Goal: Transaction & Acquisition: Purchase product/service

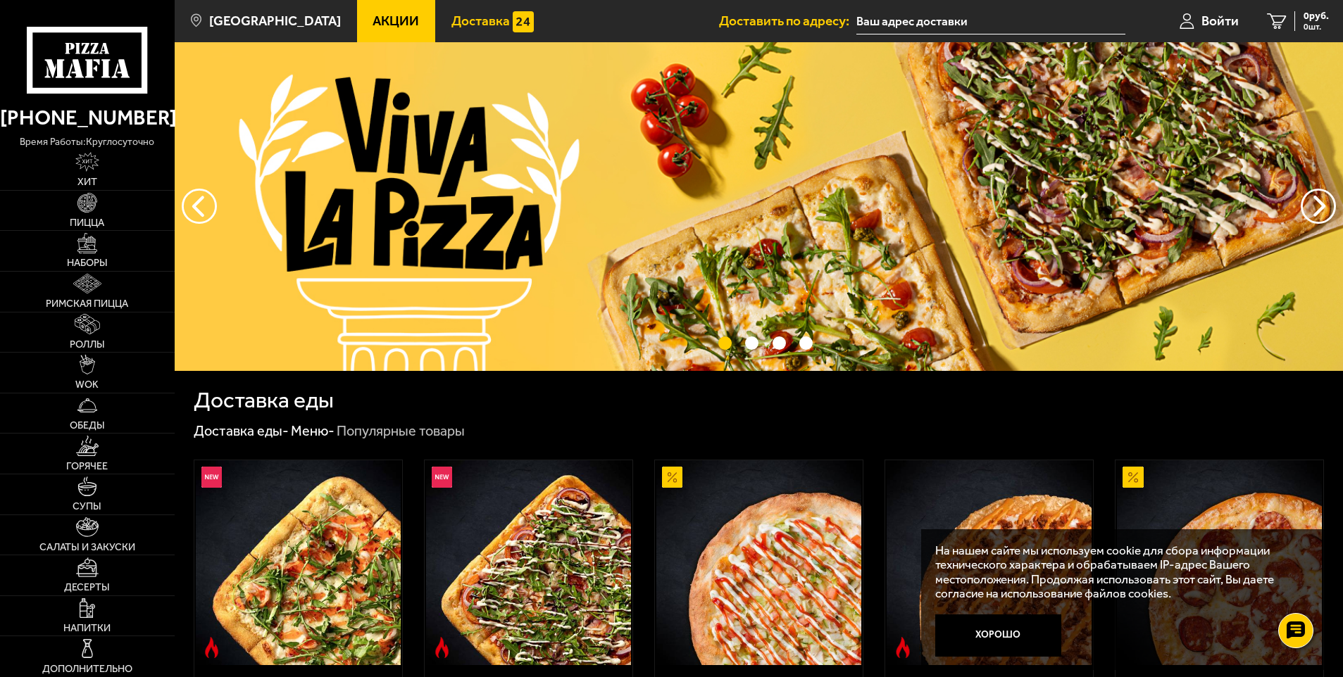
click at [449, 11] on link "Доставка" at bounding box center [492, 21] width 115 height 42
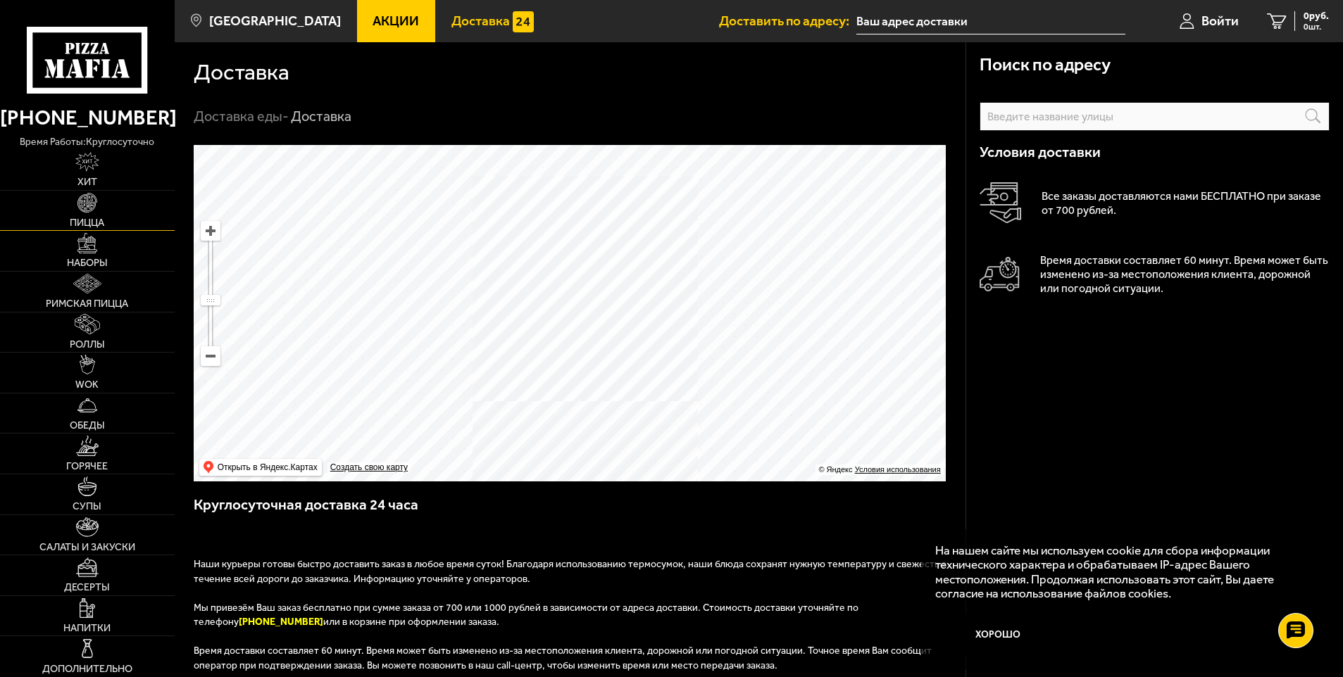
click at [99, 213] on link "Пицца" at bounding box center [87, 211] width 175 height 40
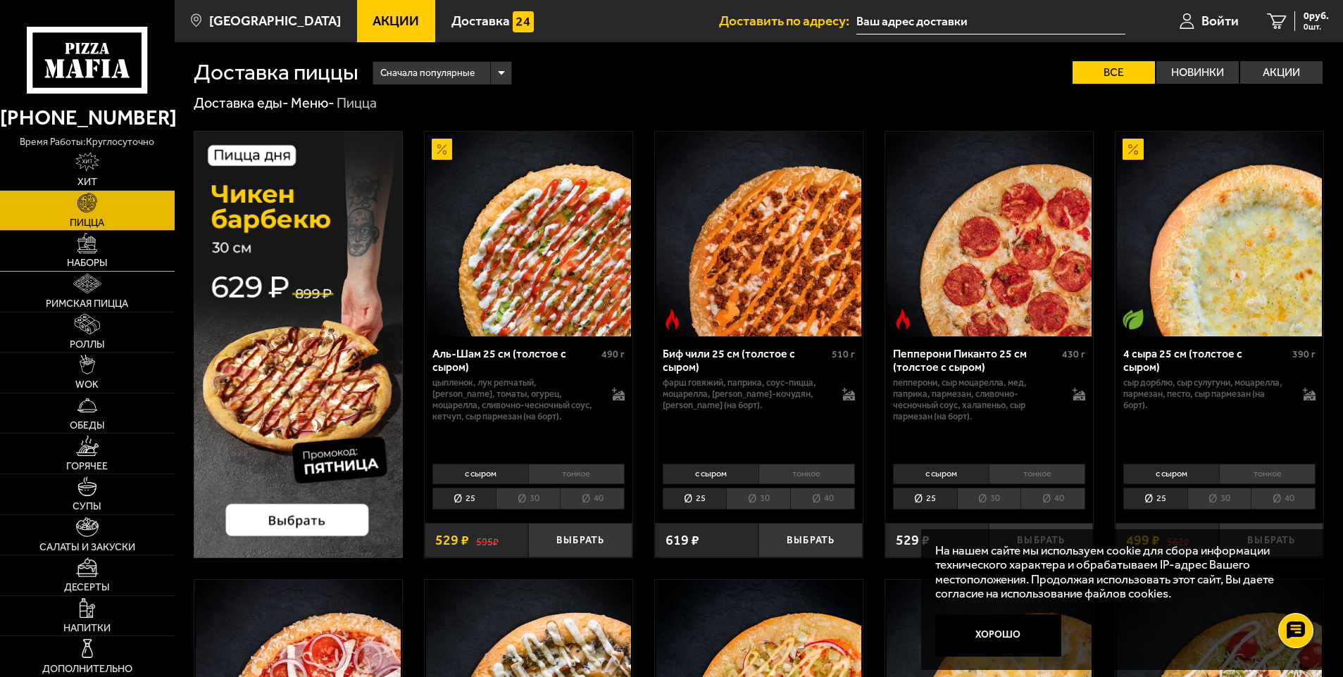
click at [65, 256] on link "Наборы" at bounding box center [87, 251] width 175 height 40
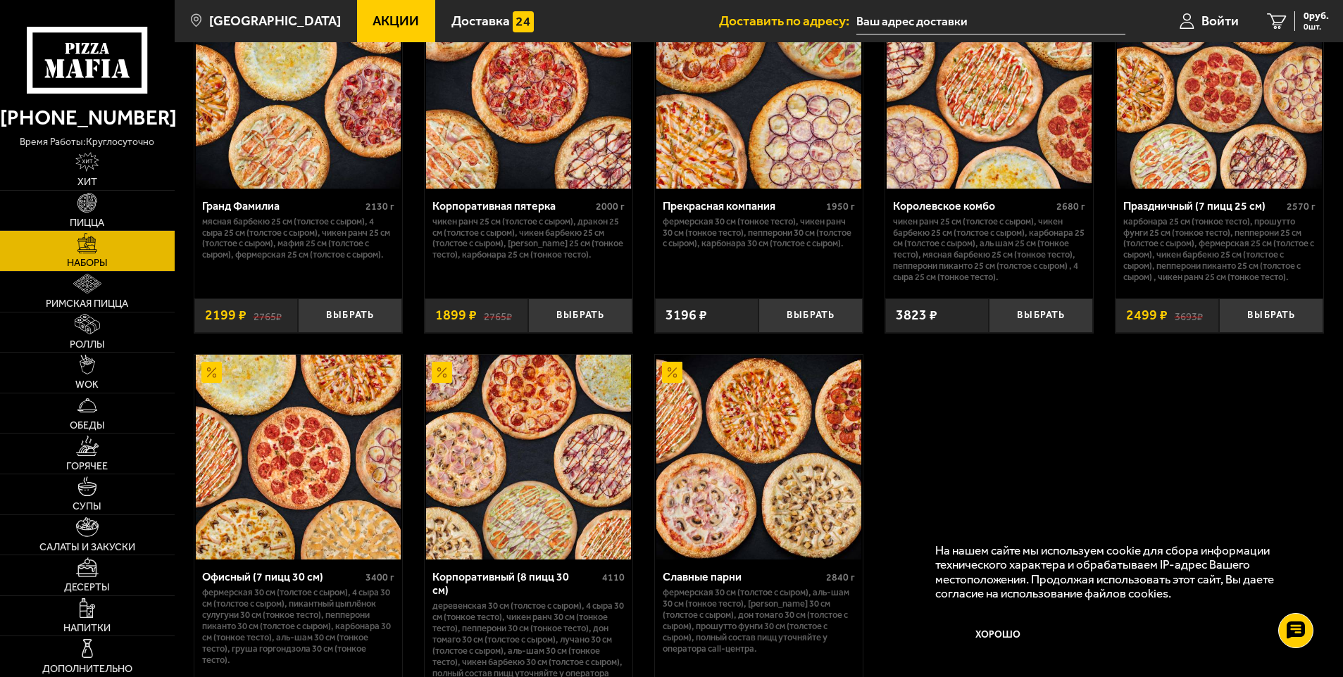
scroll to position [2132, 0]
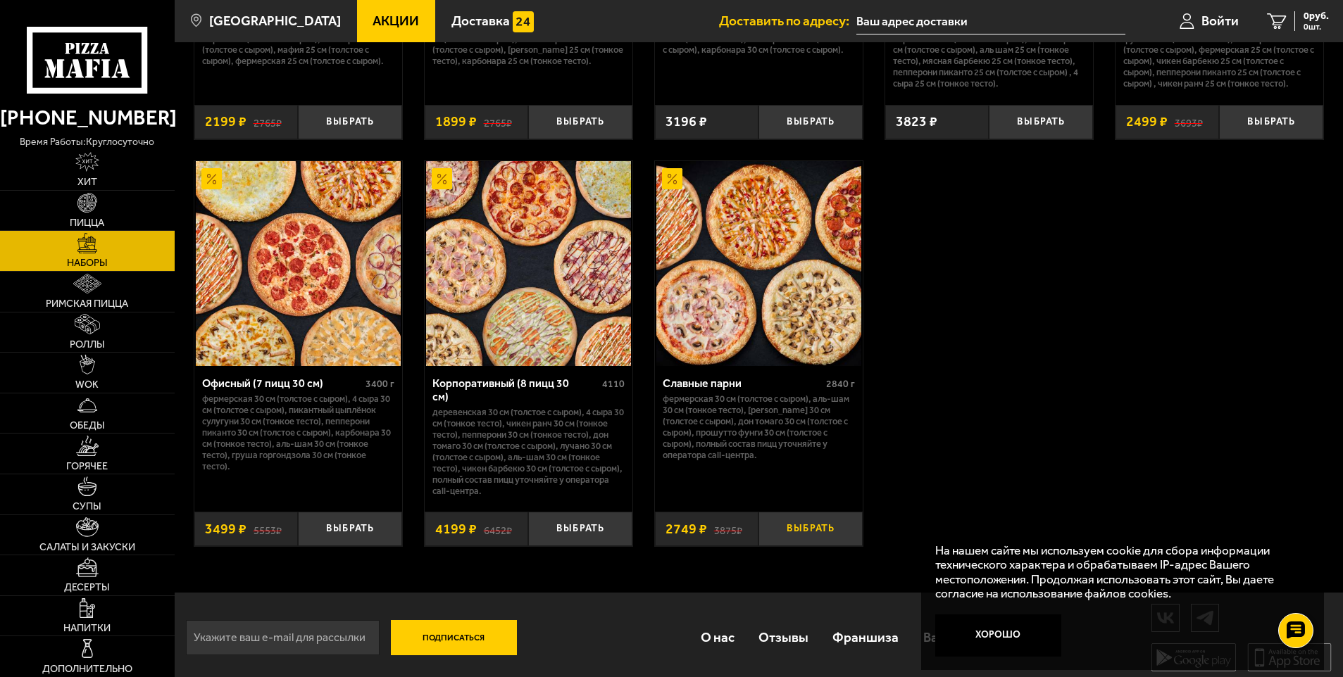
click at [790, 528] on button "Выбрать" at bounding box center [810, 529] width 104 height 35
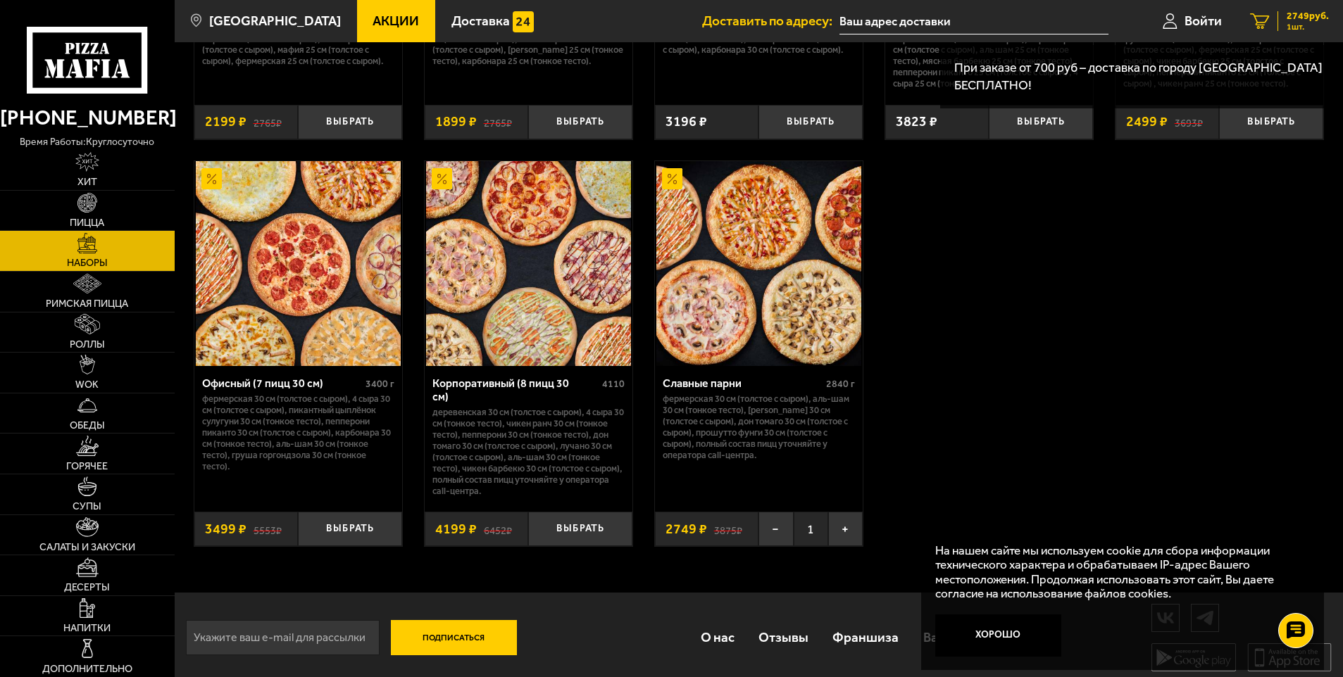
click at [1299, 12] on span "2749 руб." at bounding box center [1308, 16] width 42 height 10
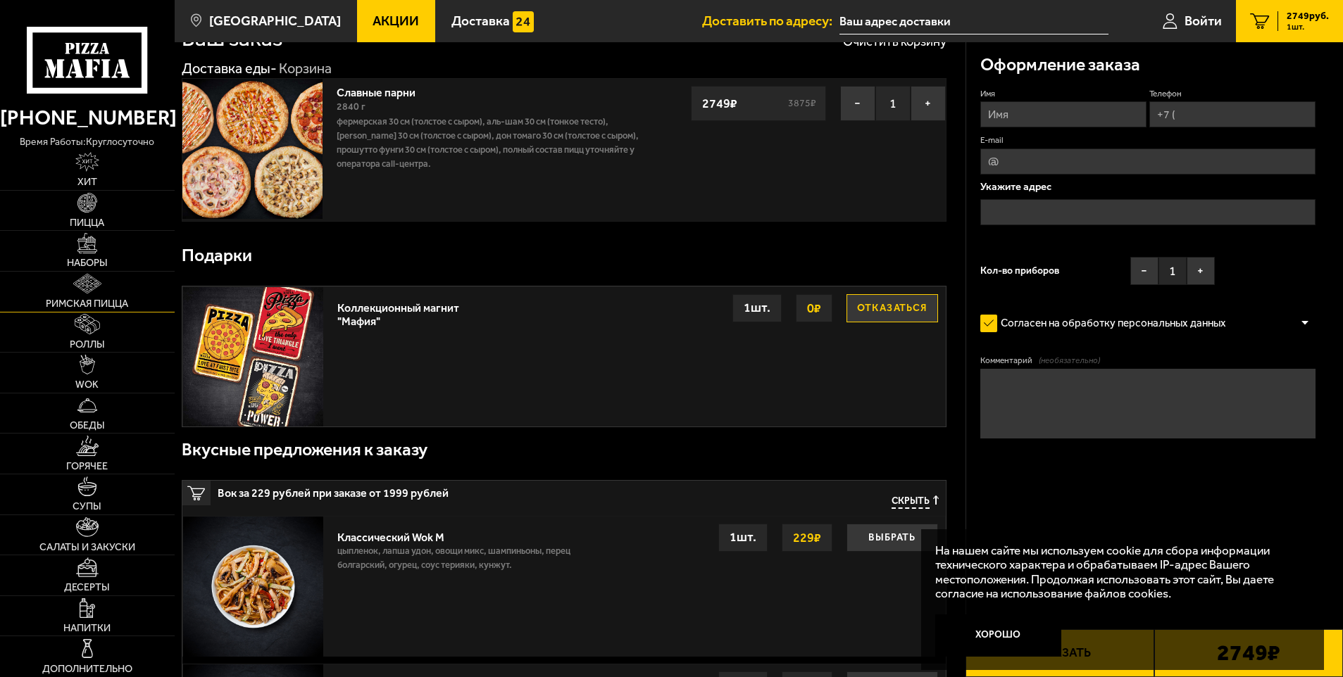
scroll to position [70, 0]
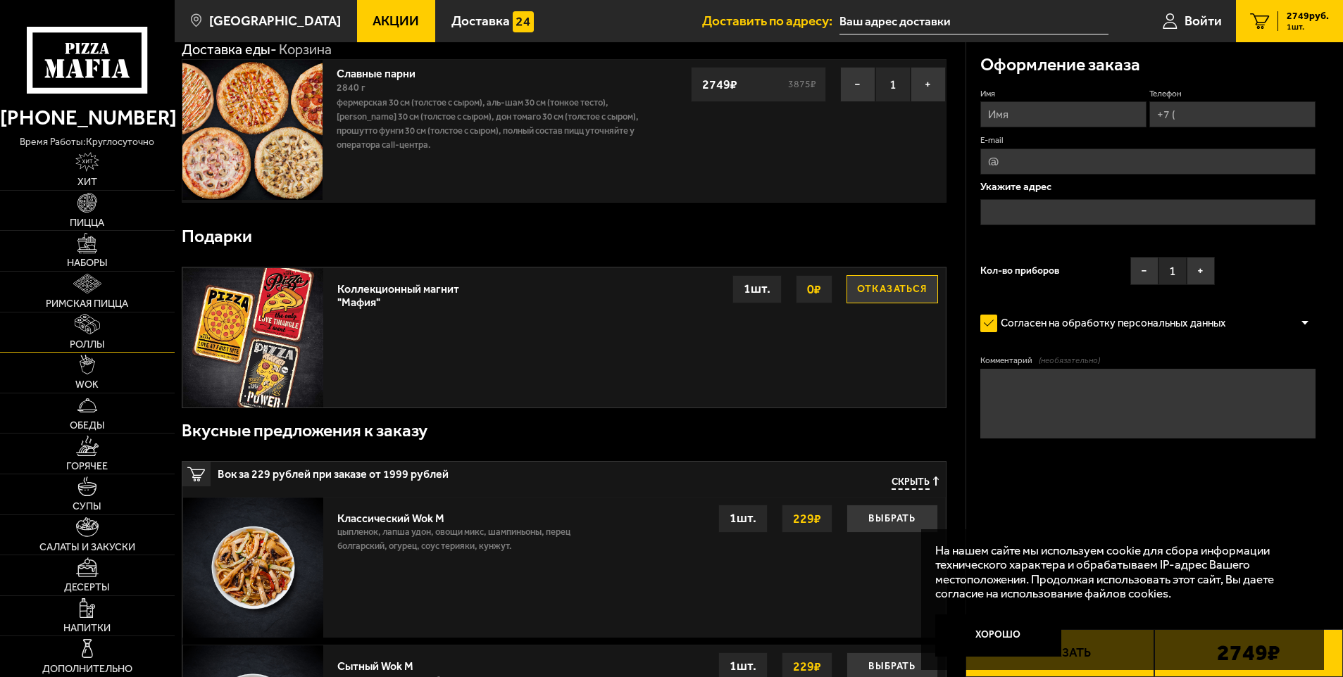
click at [97, 325] on img at bounding box center [88, 324] width 26 height 20
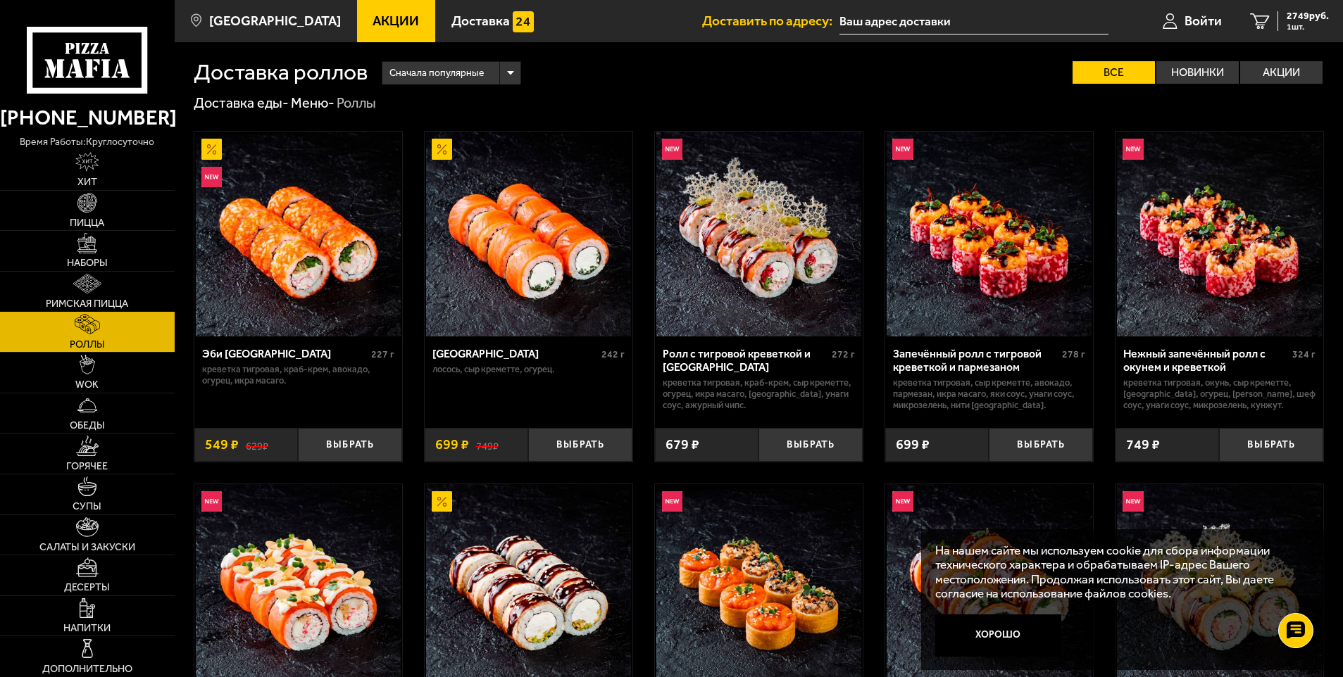
click at [97, 292] on img at bounding box center [87, 284] width 29 height 20
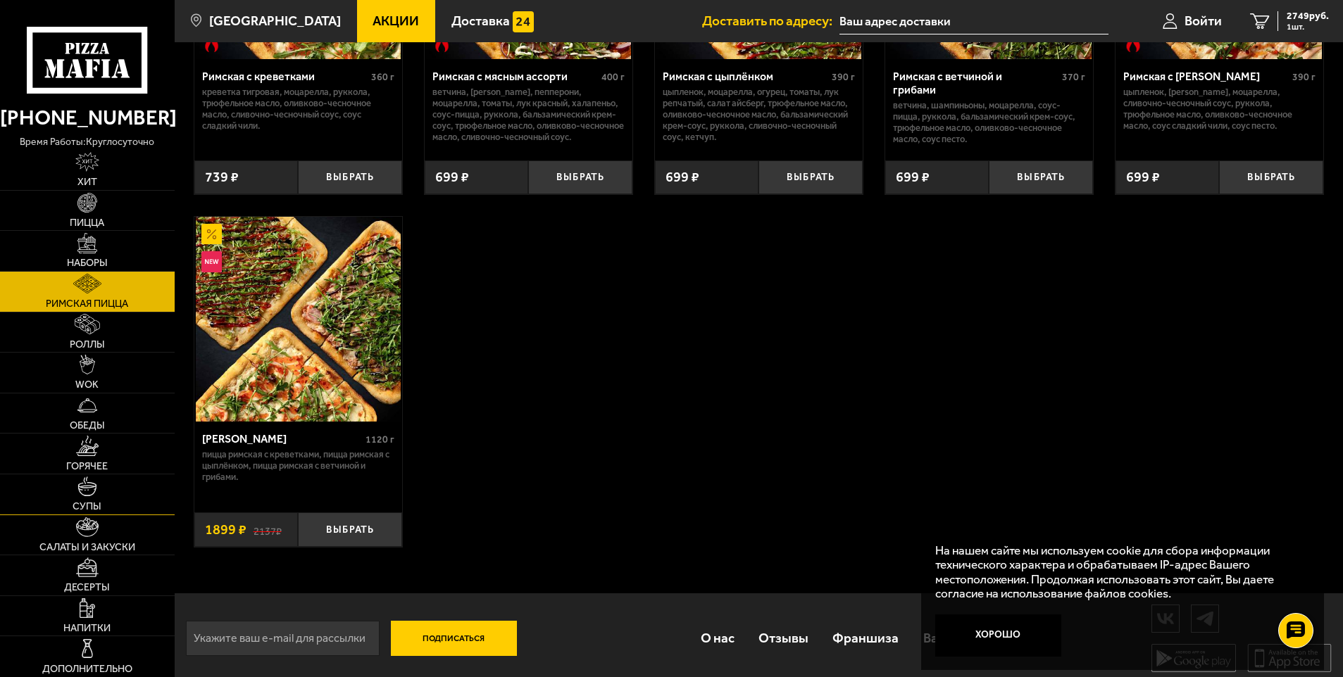
scroll to position [282, 0]
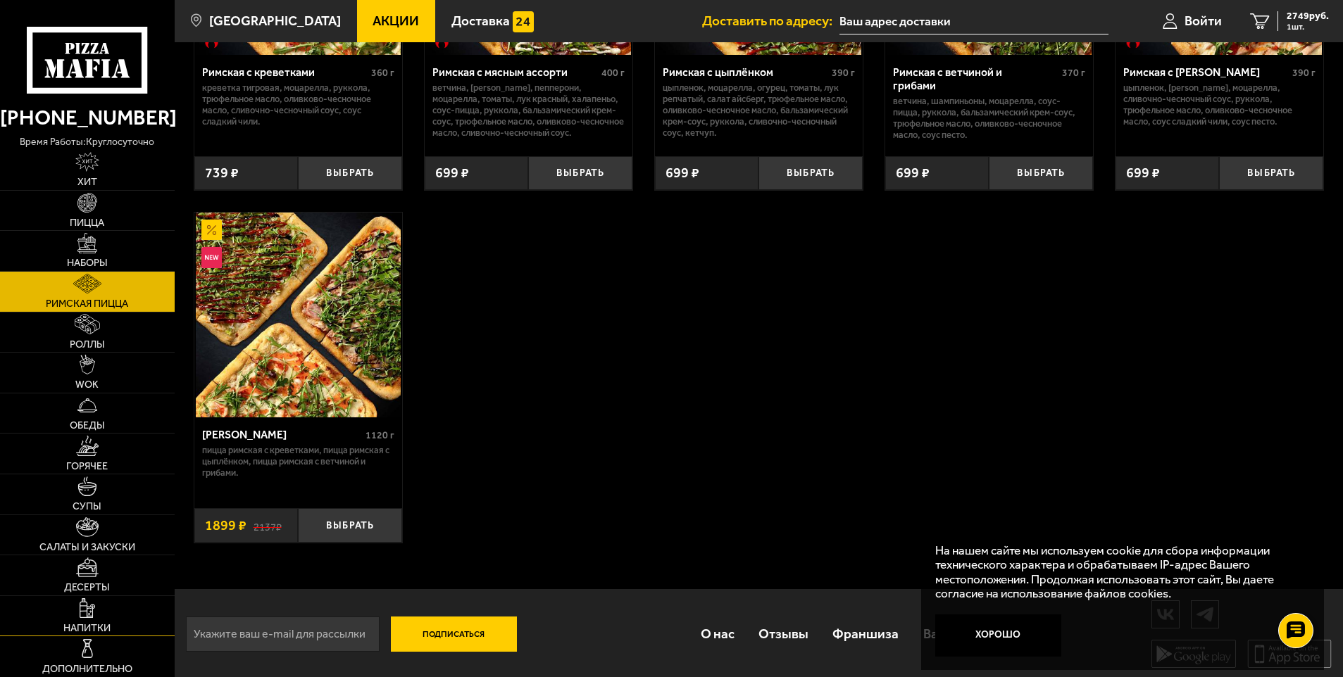
click at [91, 617] on img at bounding box center [87, 609] width 15 height 20
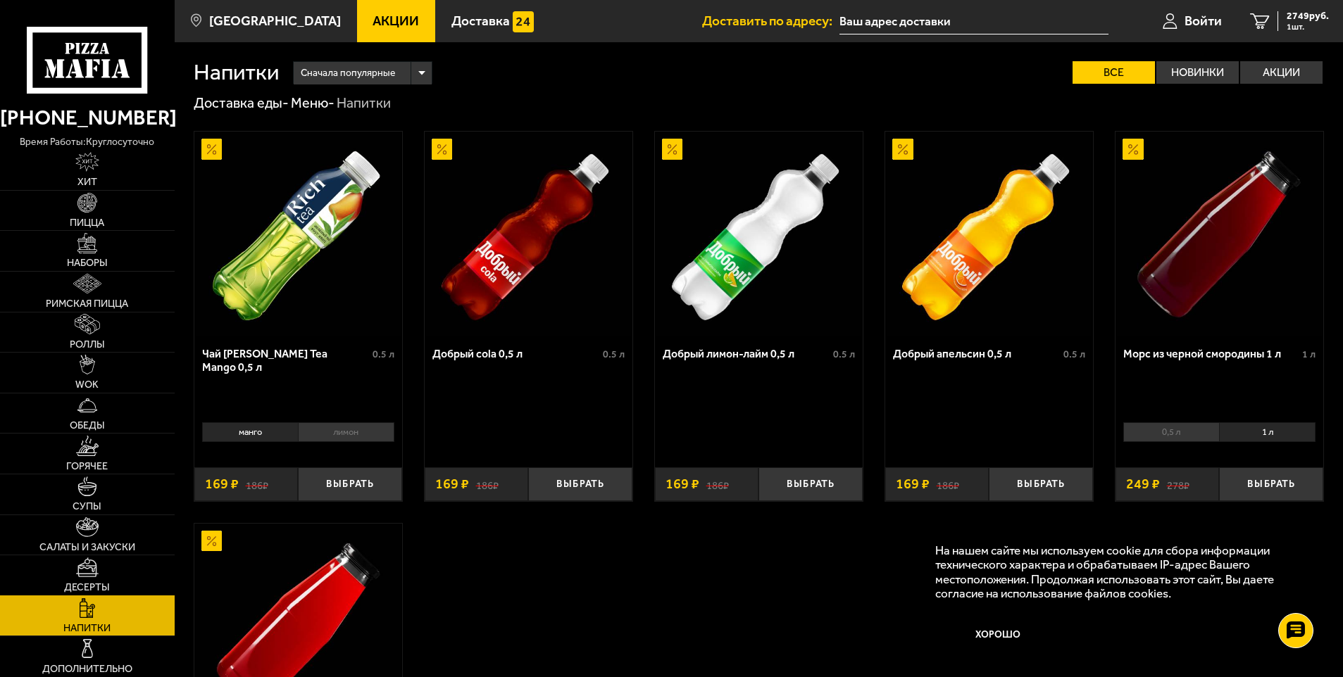
click at [92, 574] on img at bounding box center [87, 568] width 23 height 20
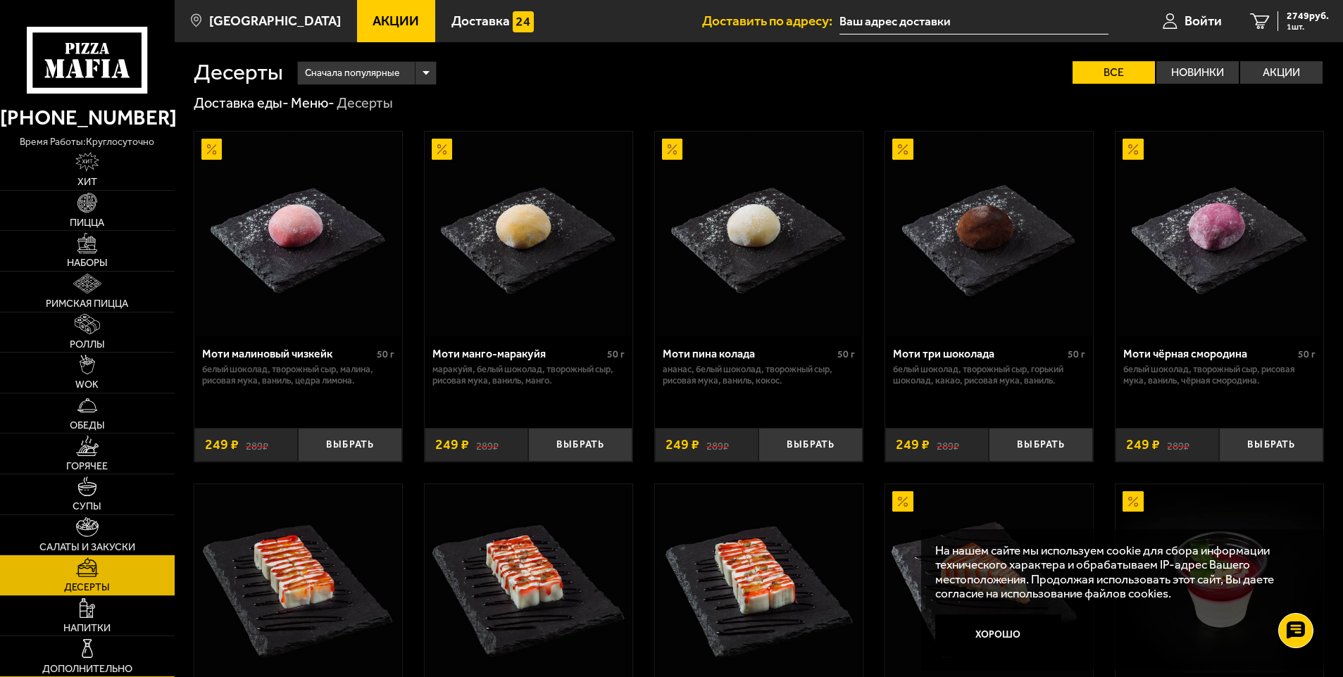
click at [79, 643] on img at bounding box center [87, 649] width 20 height 20
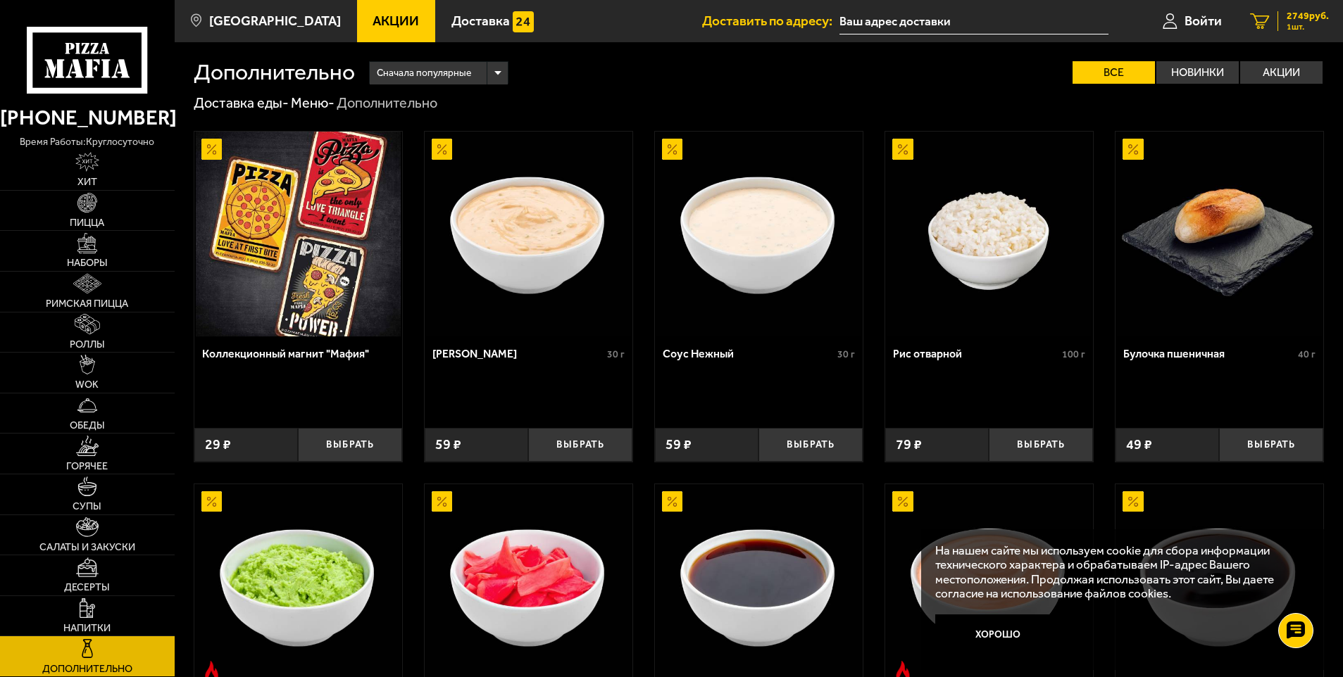
click at [1322, 18] on span "2749 руб." at bounding box center [1308, 16] width 42 height 10
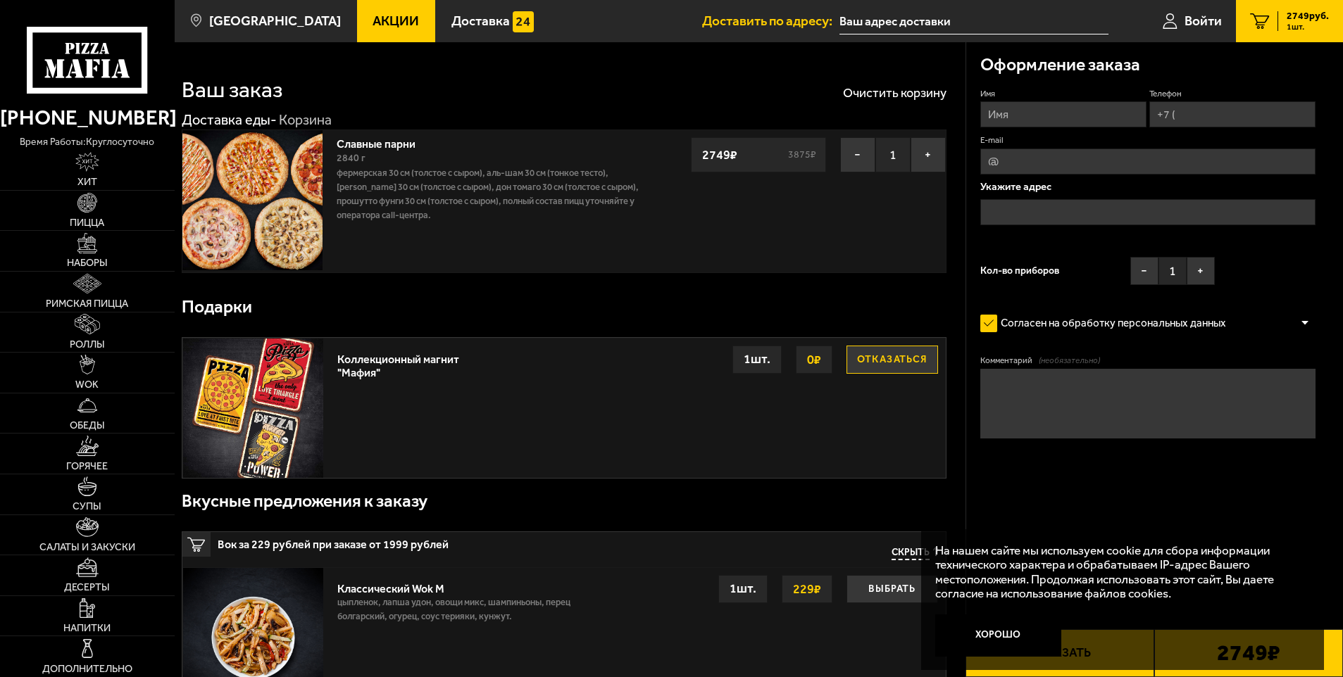
click at [1006, 118] on input "Имя" at bounding box center [1063, 114] width 166 height 26
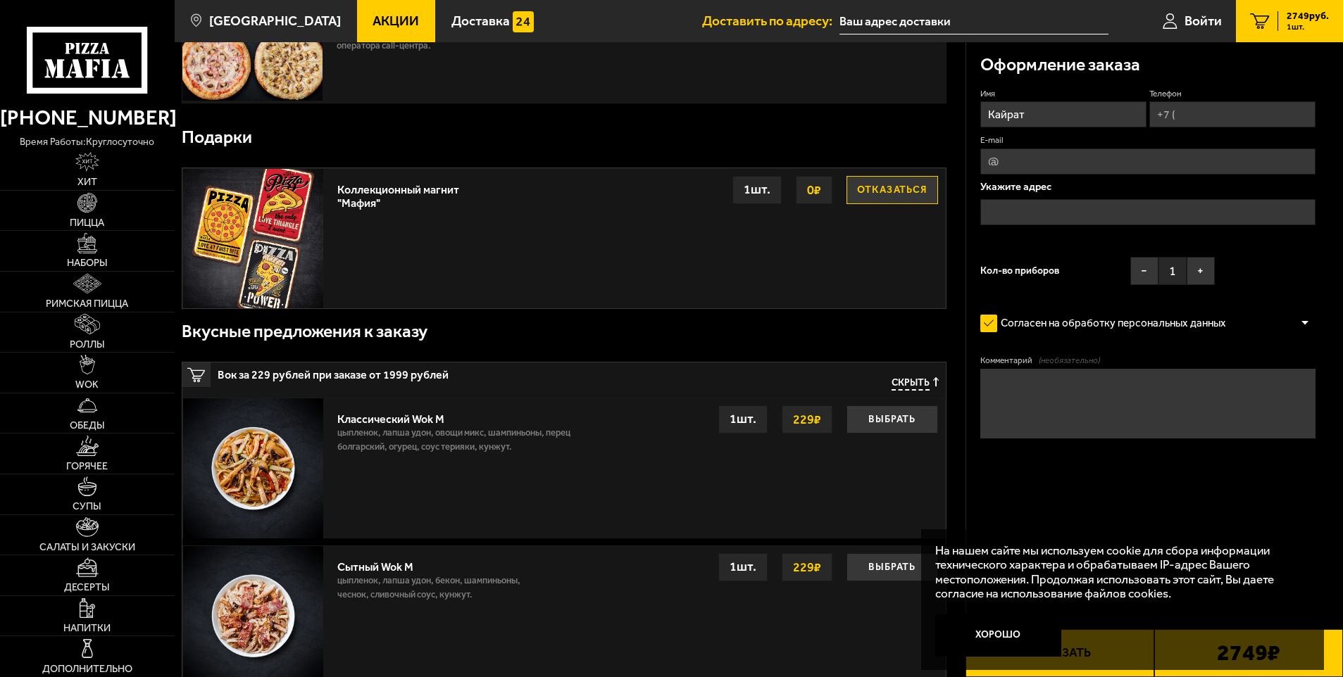
scroll to position [211, 0]
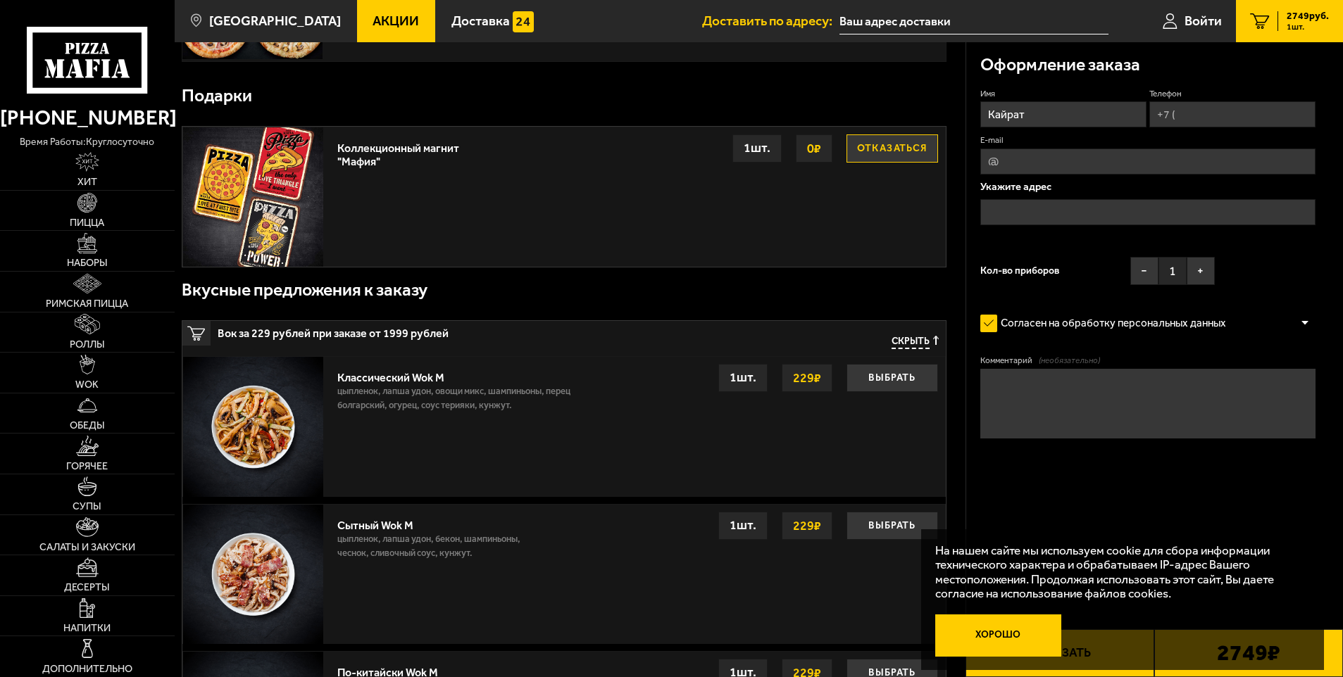
type input "Кайрат"
click at [1022, 633] on button "Хорошо" at bounding box center [998, 636] width 126 height 42
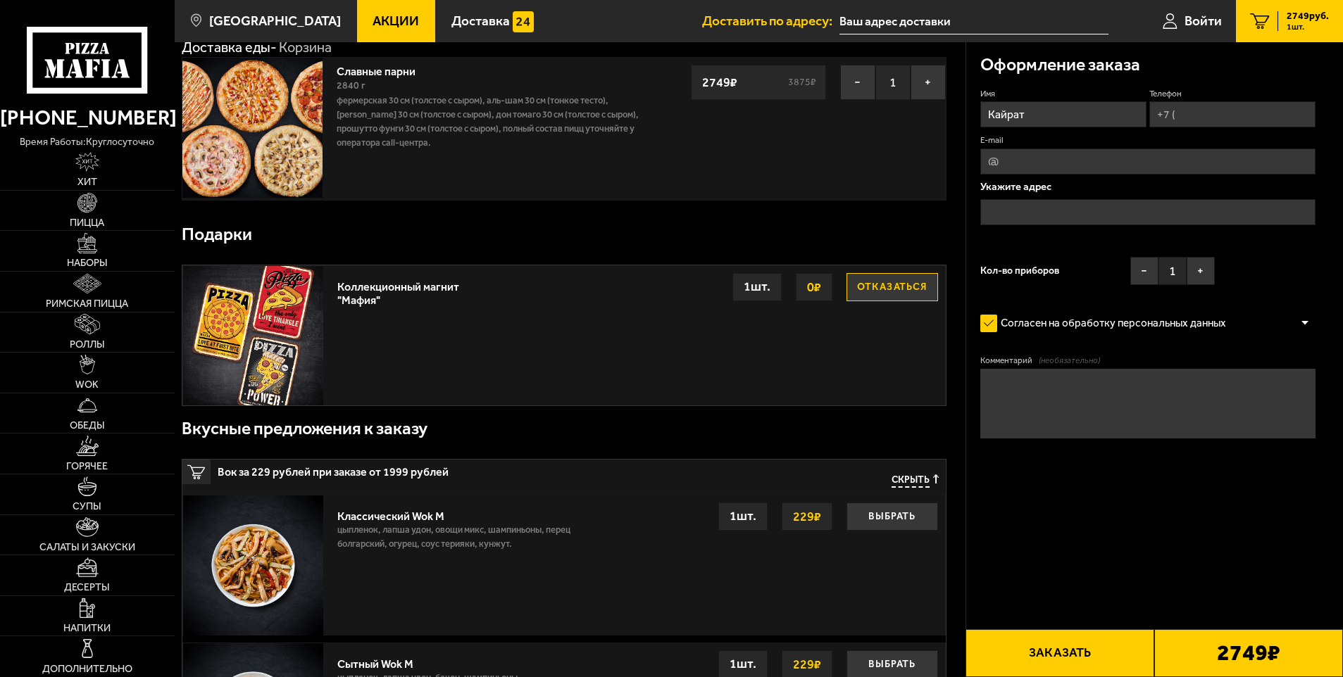
scroll to position [0, 0]
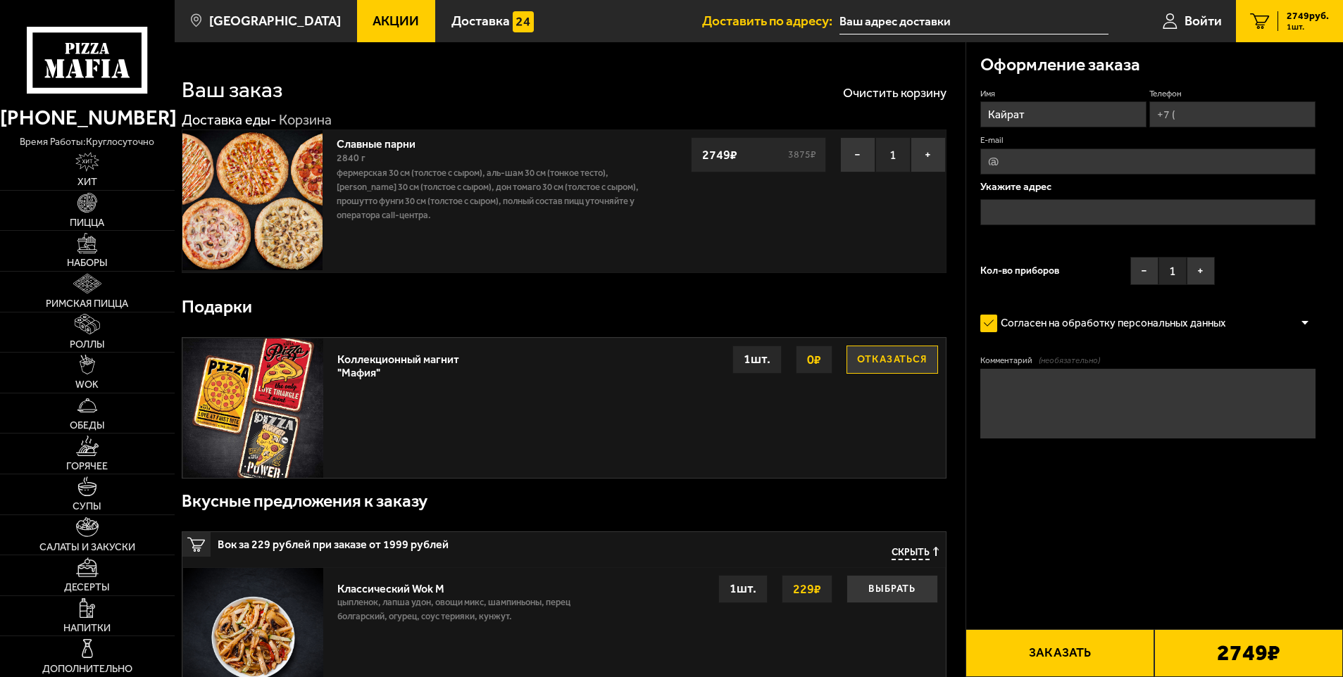
click at [1192, 109] on input "Телефон" at bounding box center [1232, 114] width 166 height 26
type input "+7 (923) 679-86-36"
click at [1036, 208] on input "text" at bounding box center [1148, 212] width 336 height 26
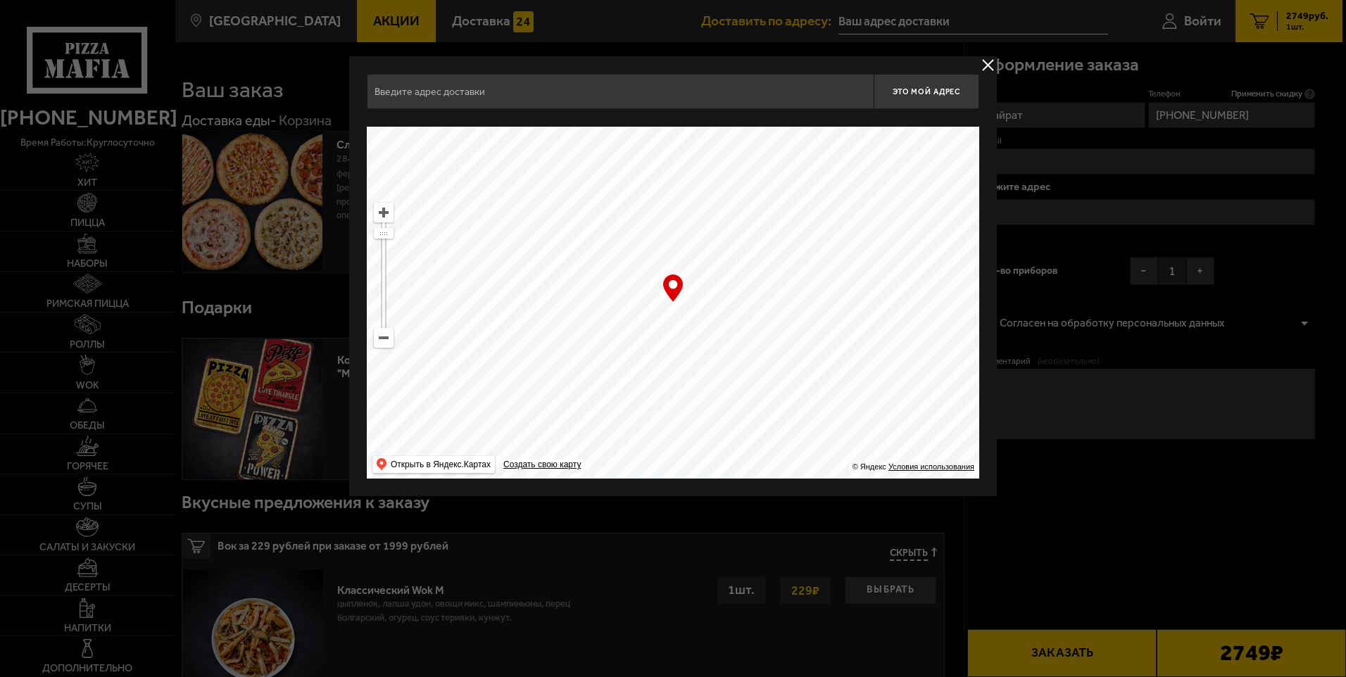
drag, startPoint x: 687, startPoint y: 358, endPoint x: 593, endPoint y: 182, distance: 200.0
click at [593, 182] on ymaps at bounding box center [673, 303] width 613 height 352
click at [384, 339] on ymaps at bounding box center [384, 338] width 18 height 18
type input "набережная реки Мойки, 48-50-52"
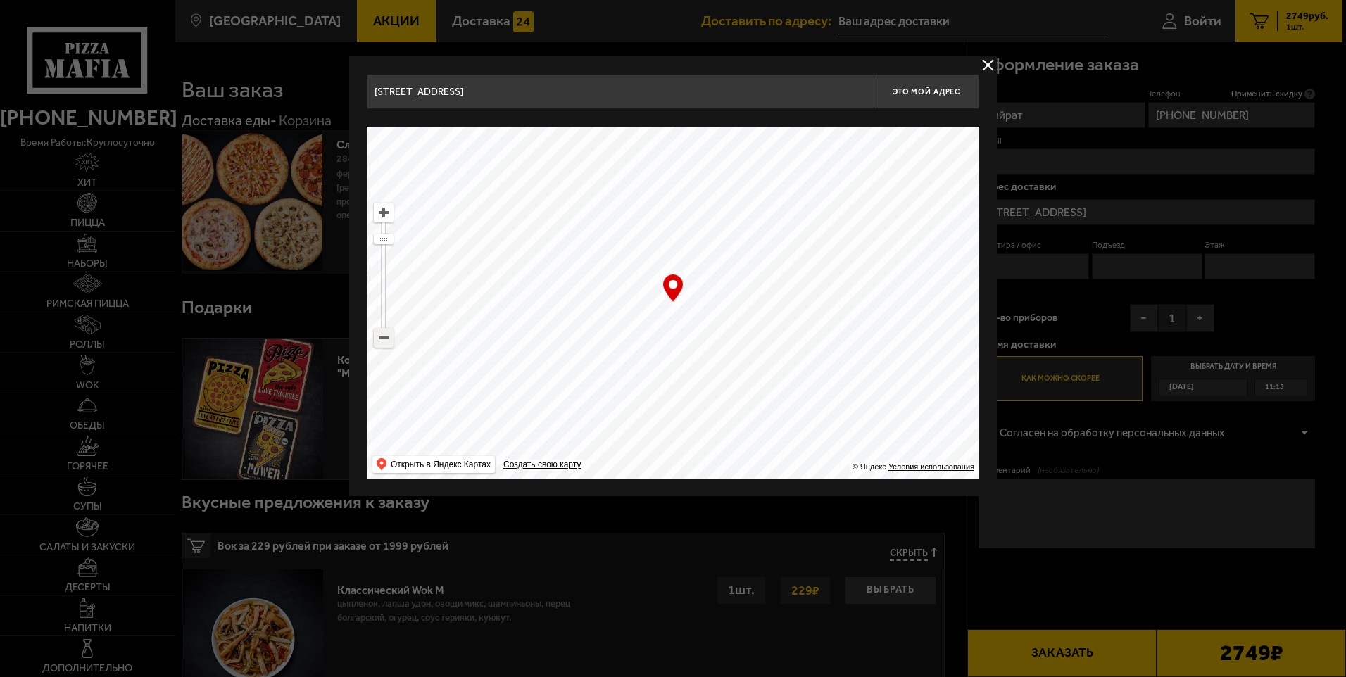
click at [384, 339] on ymaps at bounding box center [384, 338] width 18 height 18
drag, startPoint x: 758, startPoint y: 407, endPoint x: 461, endPoint y: 171, distance: 380.0
click at [461, 171] on ymaps at bounding box center [673, 303] width 613 height 352
drag, startPoint x: 770, startPoint y: 270, endPoint x: 698, endPoint y: 388, distance: 137.8
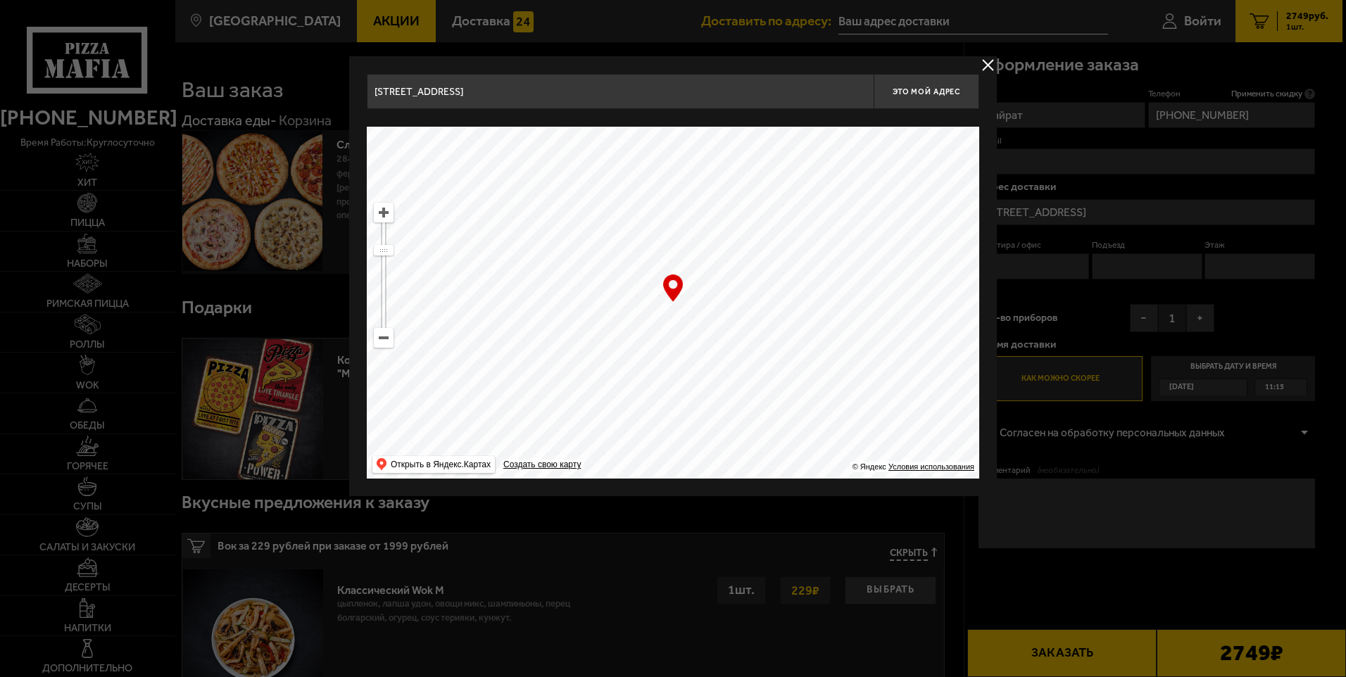
click at [698, 388] on ymaps at bounding box center [673, 303] width 613 height 352
drag, startPoint x: 552, startPoint y: 266, endPoint x: 606, endPoint y: 300, distance: 63.3
click at [606, 300] on ymaps at bounding box center [673, 303] width 613 height 352
type input "проспект Пятилеток, 17к4"
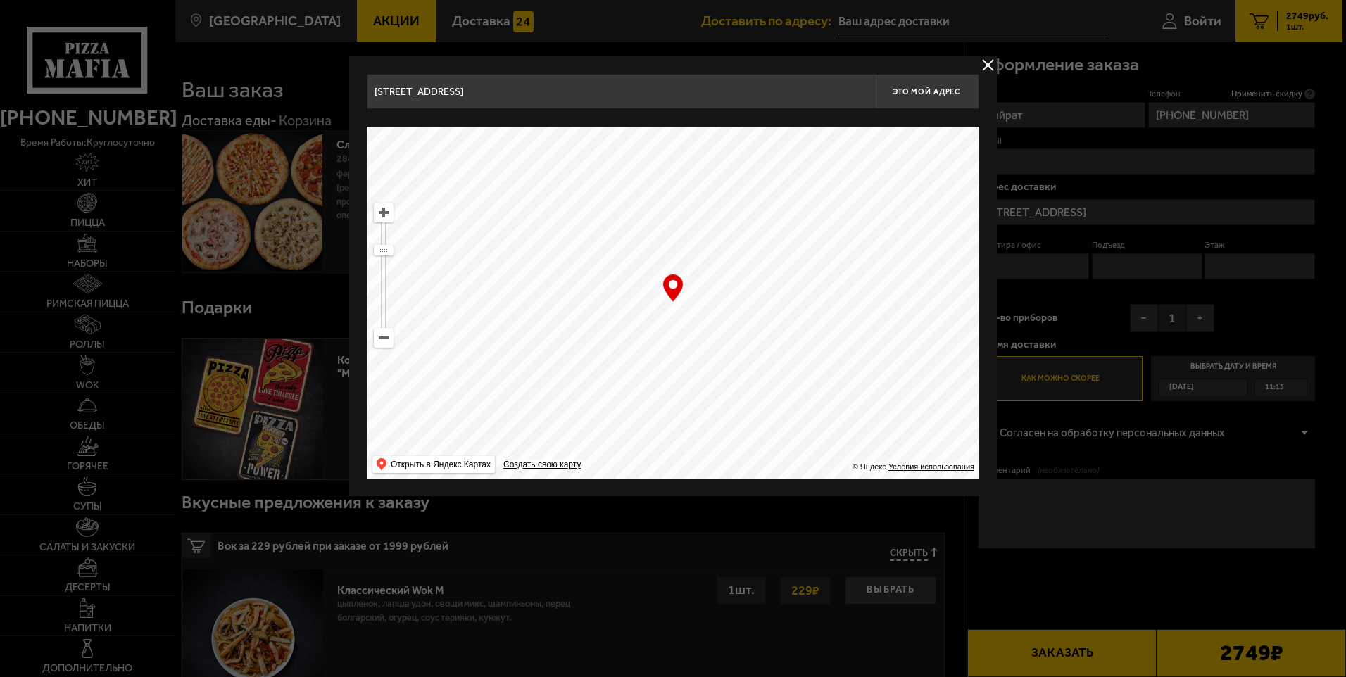
click at [387, 209] on ymaps at bounding box center [384, 213] width 18 height 18
drag, startPoint x: 594, startPoint y: 250, endPoint x: 776, endPoint y: 417, distance: 247.2
click at [776, 417] on ymaps at bounding box center [673, 303] width 613 height 352
type input "Магнитогорская улица, 17Щ"
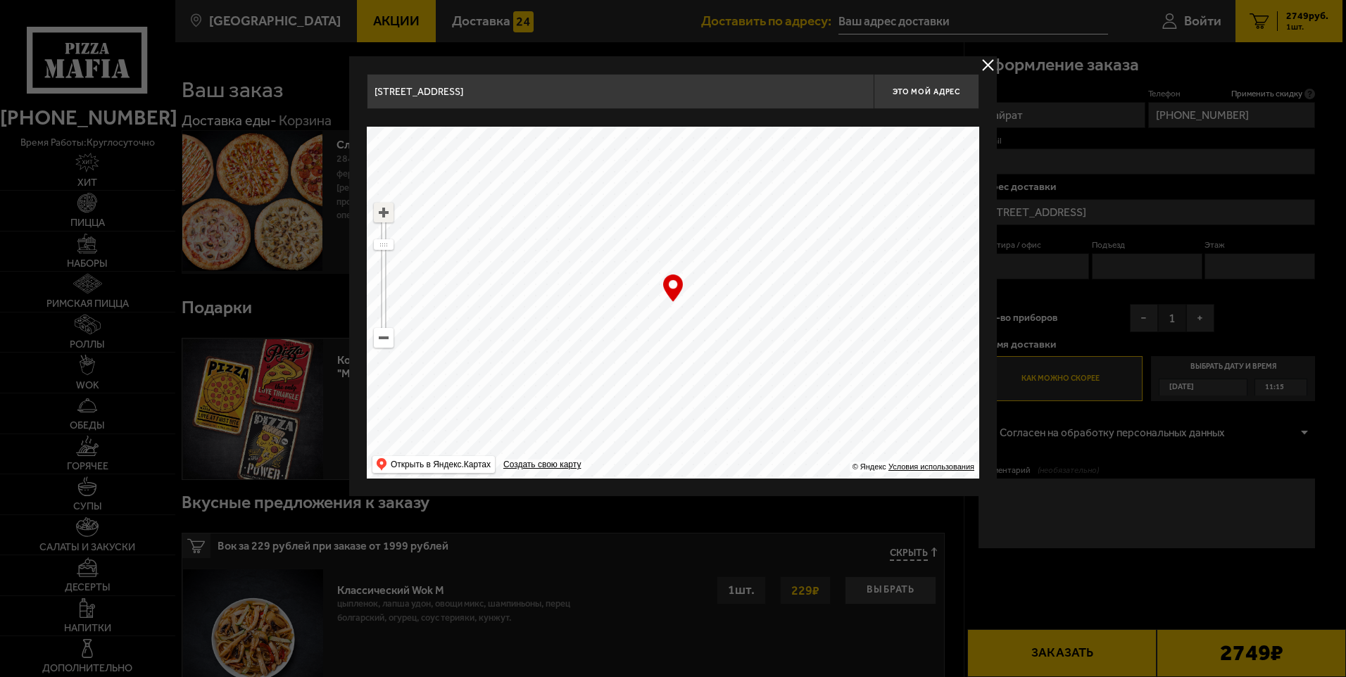
click at [387, 214] on ymaps at bounding box center [384, 213] width 18 height 18
drag, startPoint x: 771, startPoint y: 370, endPoint x: 607, endPoint y: 487, distance: 201.0
click at [606, 487] on div "Магнитогорская улица, 17Щ Это мой адрес Найдите адрес перетащив карту … © Яндек…" at bounding box center [673, 276] width 648 height 440
type input "Партизанская улица, 11З"
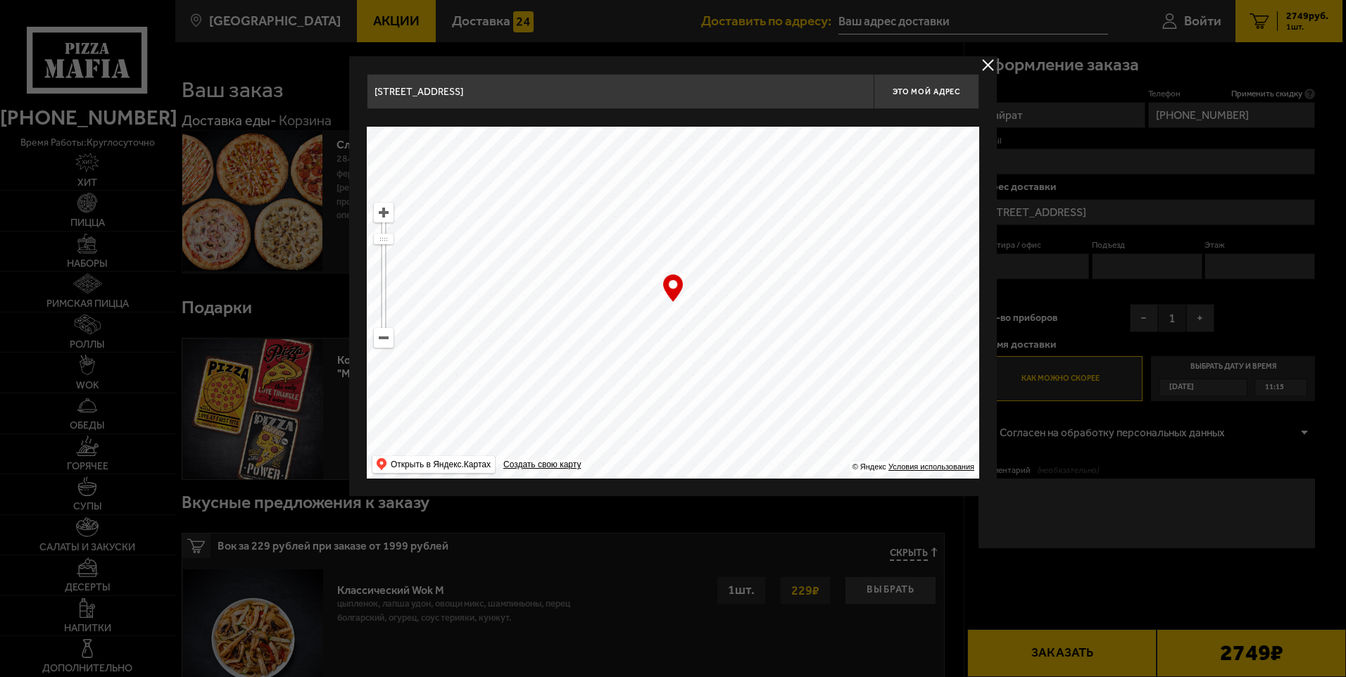
drag, startPoint x: 655, startPoint y: 294, endPoint x: 641, endPoint y: 547, distance: 253.2
drag, startPoint x: 779, startPoint y: 334, endPoint x: 518, endPoint y: 313, distance: 262.1
click at [518, 313] on ymaps at bounding box center [673, 303] width 613 height 352
drag, startPoint x: 617, startPoint y: 371, endPoint x: 689, endPoint y: 255, distance: 136.6
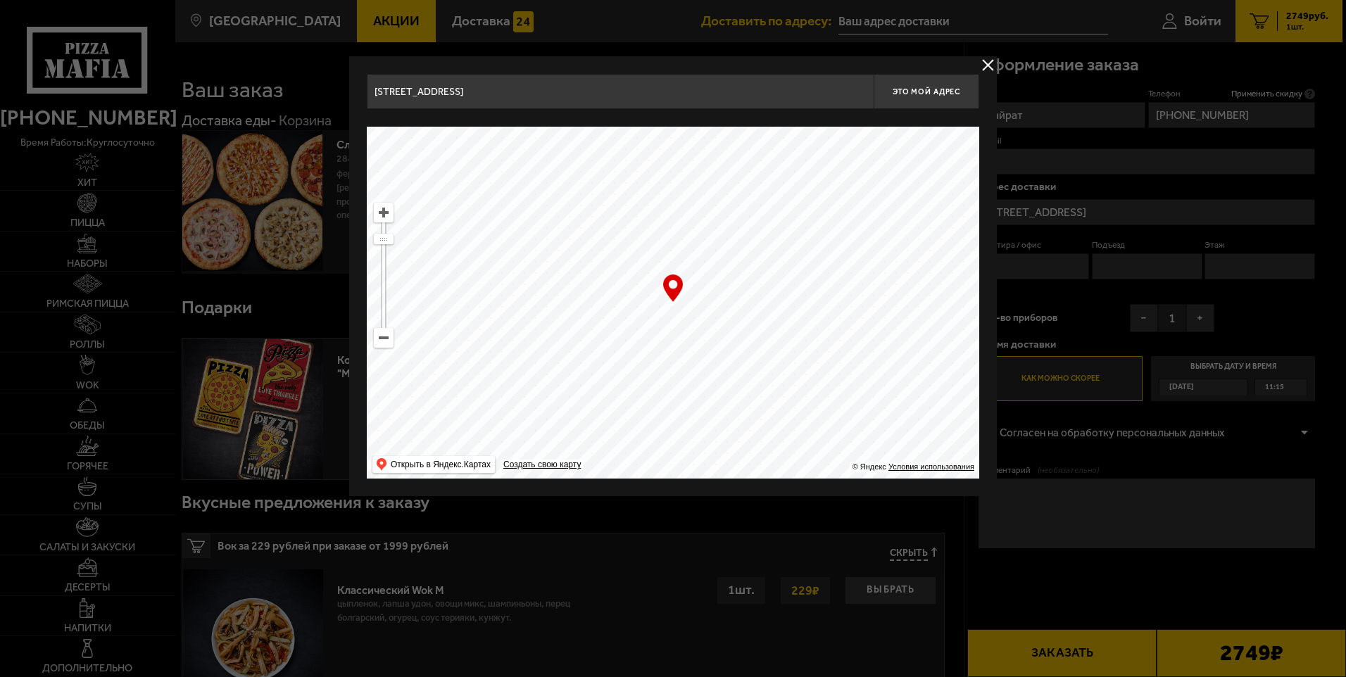
click at [689, 255] on ymaps at bounding box center [673, 303] width 613 height 352
type input "Ириновский проспект, 1У"
click at [390, 218] on ymaps at bounding box center [384, 213] width 18 height 18
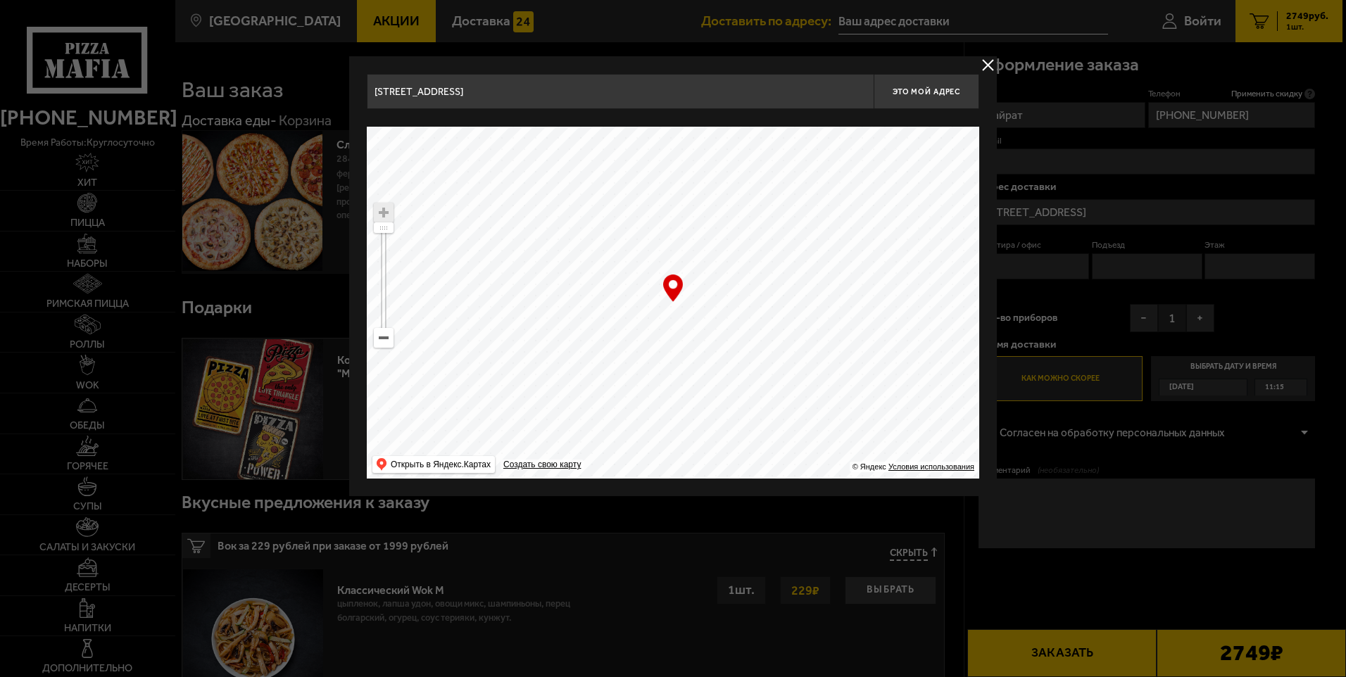
drag, startPoint x: 789, startPoint y: 287, endPoint x: 699, endPoint y: 342, distance: 105.0
click at [699, 342] on ymaps at bounding box center [673, 303] width 613 height 352
type input "Бокситогорская улица, 19В"
click at [935, 96] on span "Это мой адрес" at bounding box center [927, 91] width 68 height 9
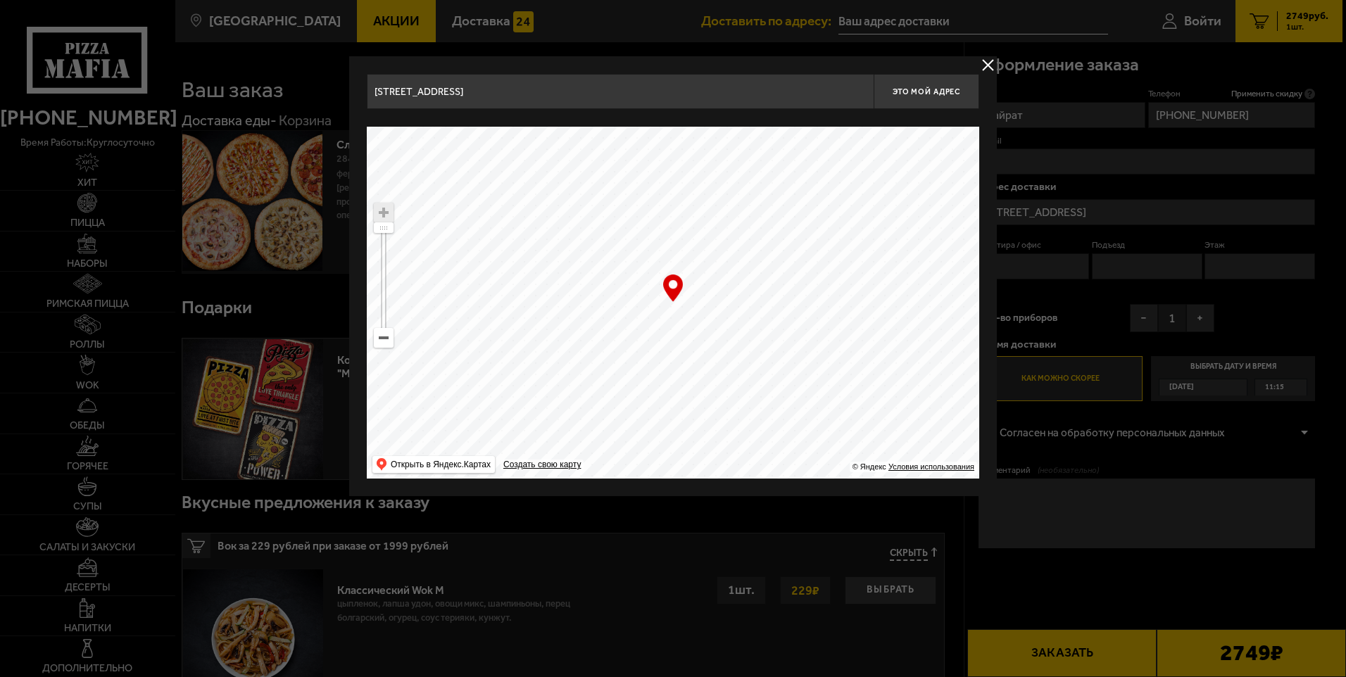
type input "Бокситогорская улица, 19В"
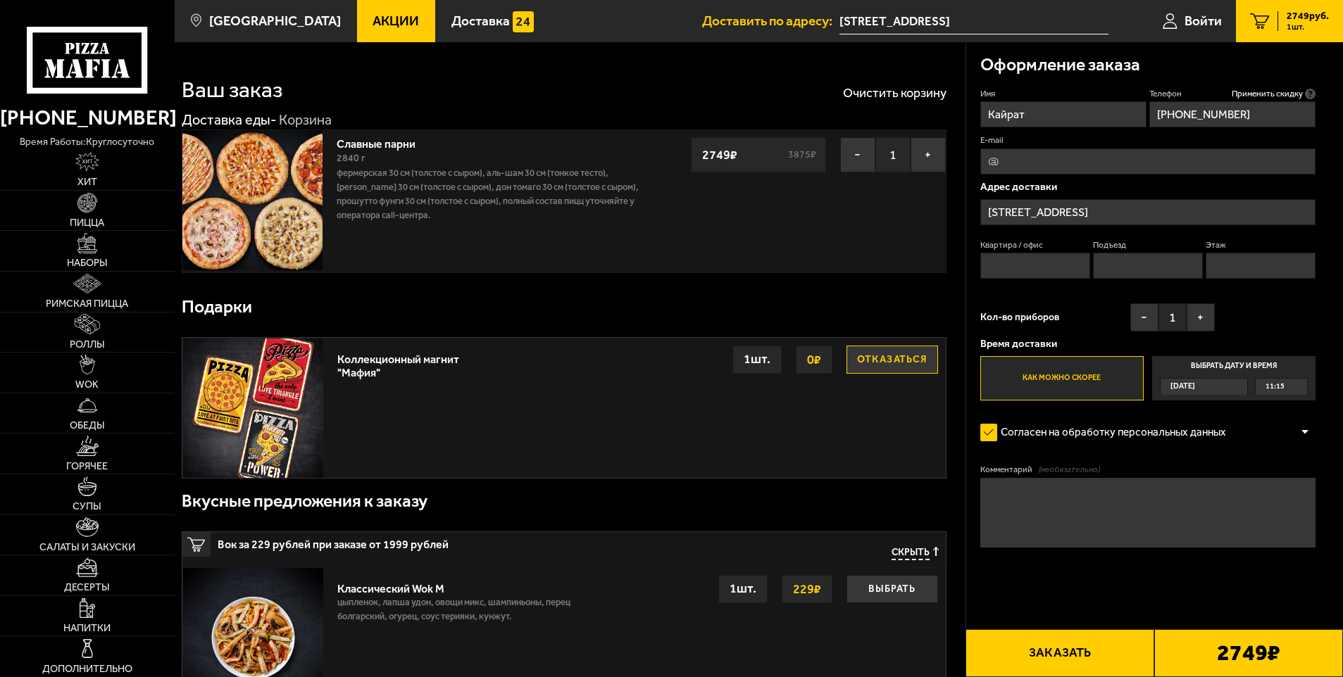
click at [1282, 383] on span "11:15" at bounding box center [1274, 387] width 19 height 16
click at [0, 0] on input "Выбрать дату и время Сегодня 11:15" at bounding box center [0, 0] width 0 height 0
click at [1270, 387] on span "11:15" at bounding box center [1274, 387] width 19 height 16
click at [1279, 439] on span "11:45" at bounding box center [1275, 438] width 19 height 16
click at [1014, 501] on textarea "Комментарий (необязательно)" at bounding box center [1148, 513] width 336 height 70
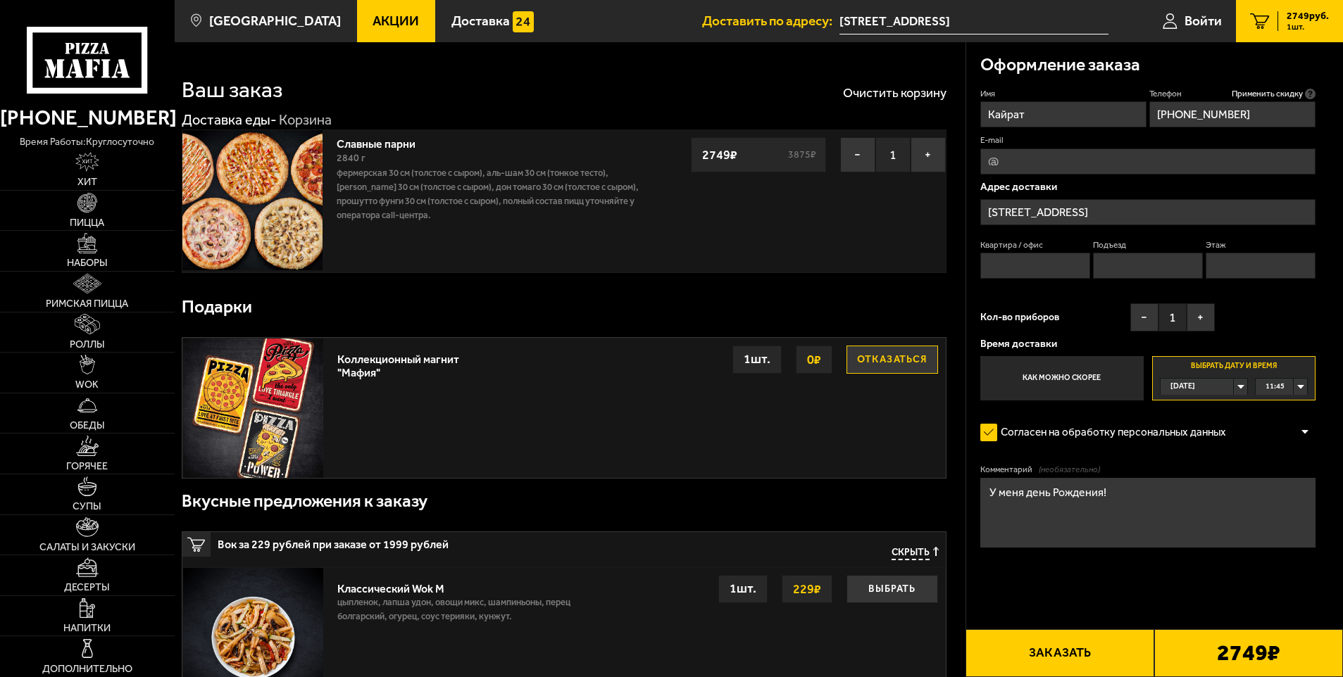
type textarea "У меня день Рождения!"
click at [1046, 661] on button "Заказать" at bounding box center [1059, 654] width 189 height 48
click at [1027, 264] on input "Квартира / офис" at bounding box center [1035, 266] width 111 height 26
type input "1"
click at [1112, 263] on input "Подъезд" at bounding box center [1148, 266] width 111 height 26
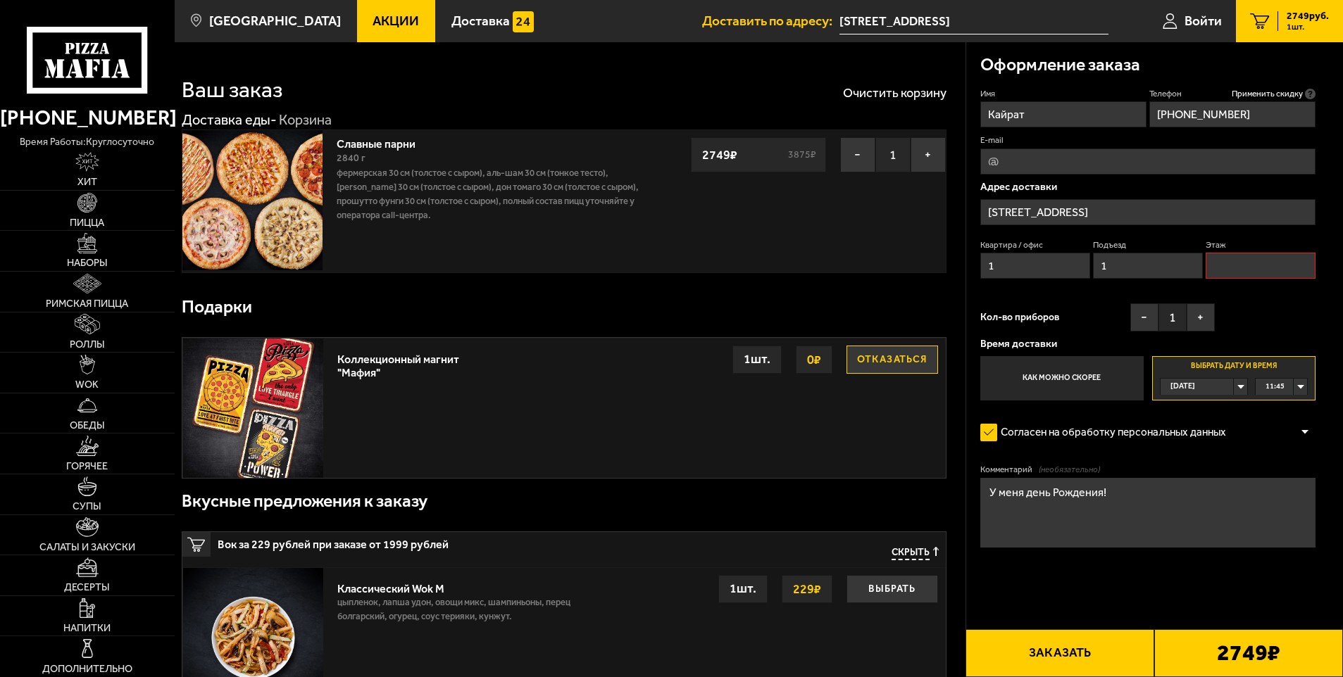
type input "1"
click at [1268, 261] on input "Этаж" at bounding box center [1261, 266] width 111 height 26
type input "1"
click at [1056, 651] on button "Заказать" at bounding box center [1059, 654] width 189 height 48
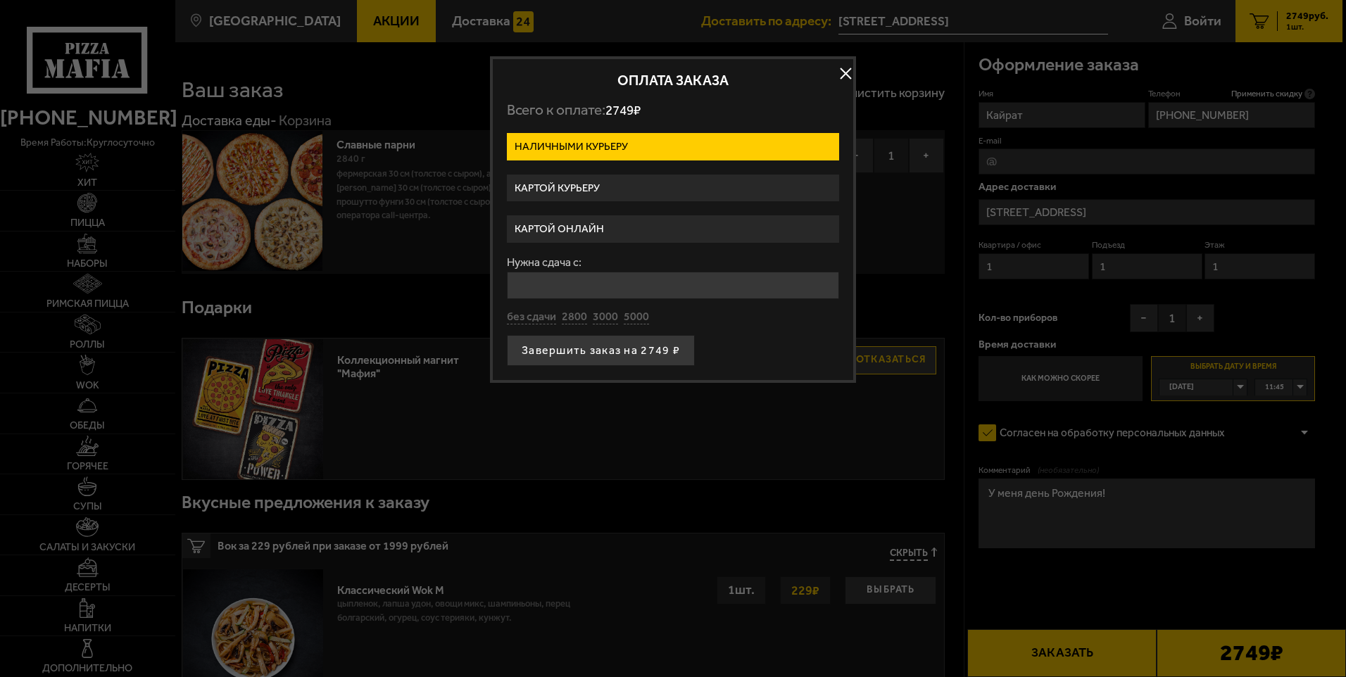
click at [570, 183] on label "Картой курьеру" at bounding box center [673, 188] width 332 height 27
click at [0, 0] on input "Картой курьеру" at bounding box center [0, 0] width 0 height 0
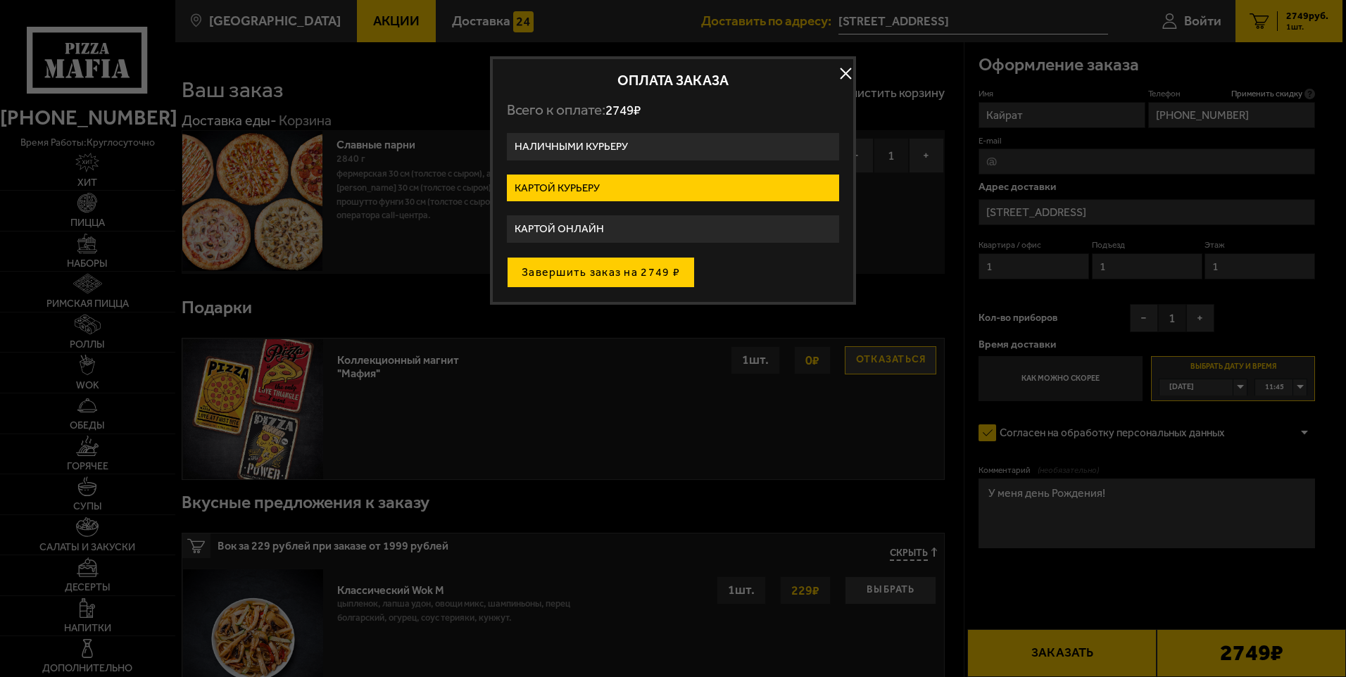
click at [572, 279] on button "Завершить заказ на 2749 ₽" at bounding box center [601, 272] width 188 height 31
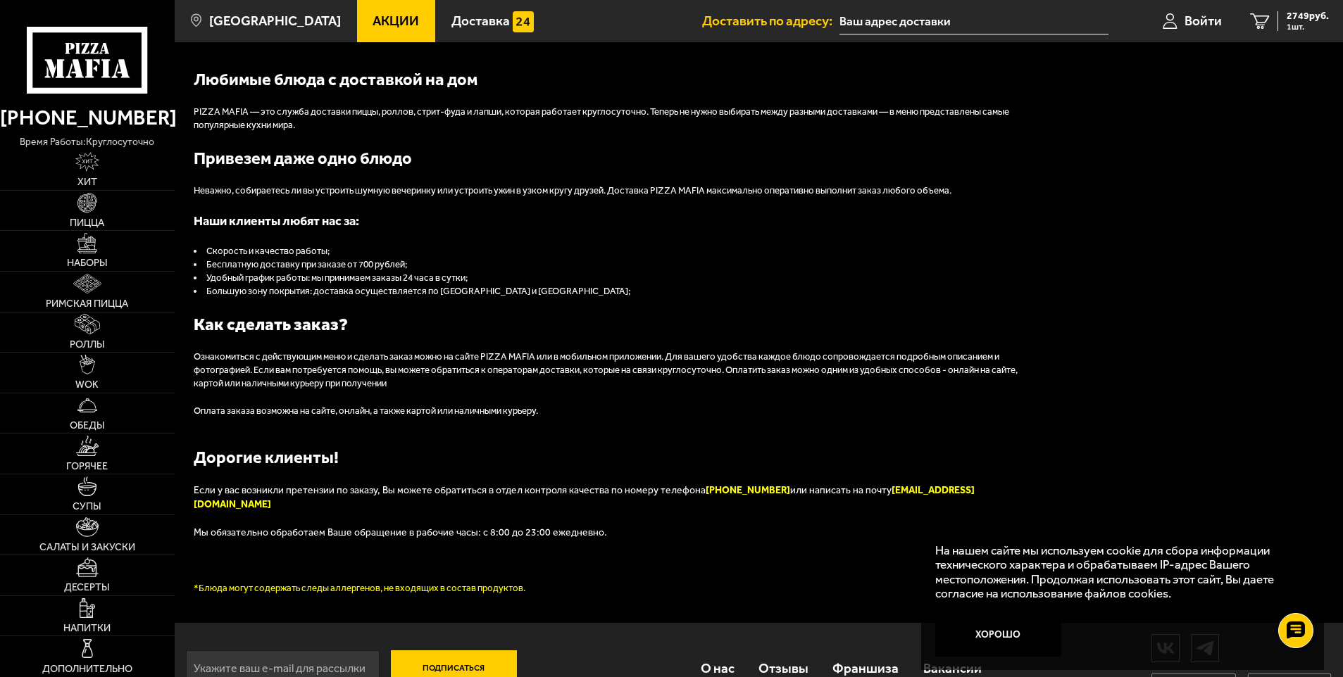
scroll to position [1556, 0]
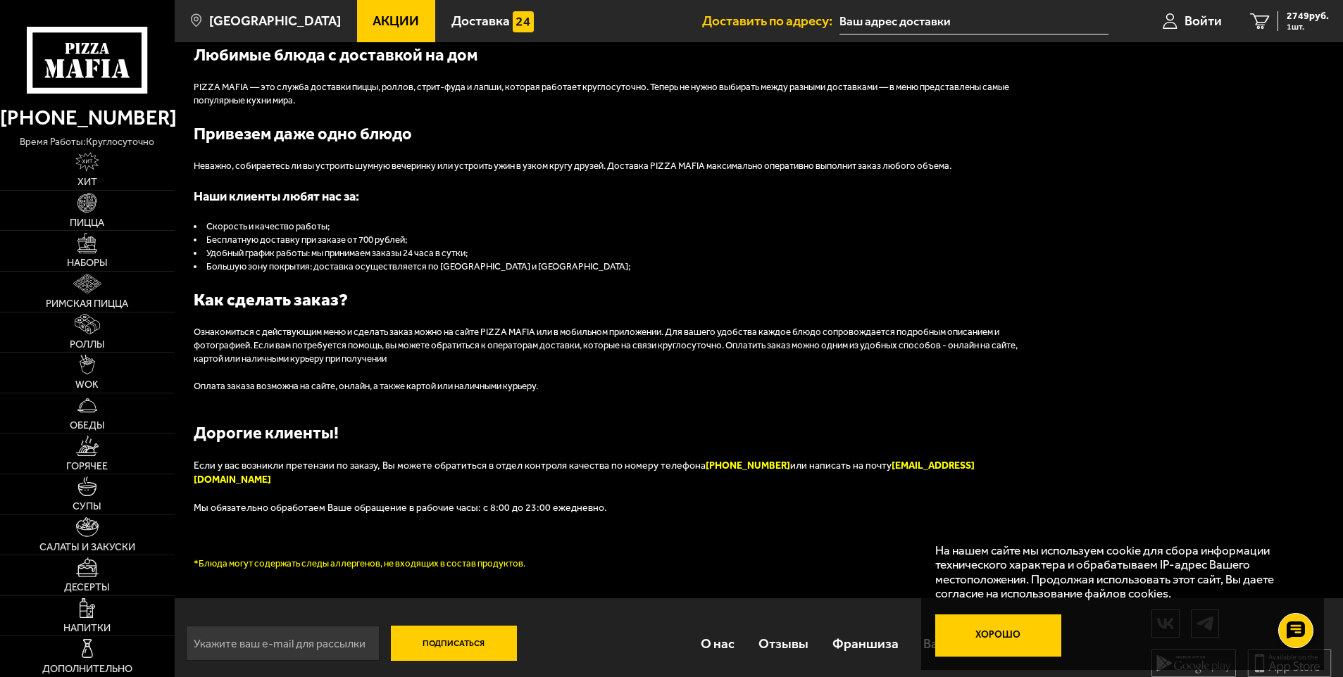
click at [1024, 643] on button "Хорошо" at bounding box center [998, 636] width 126 height 42
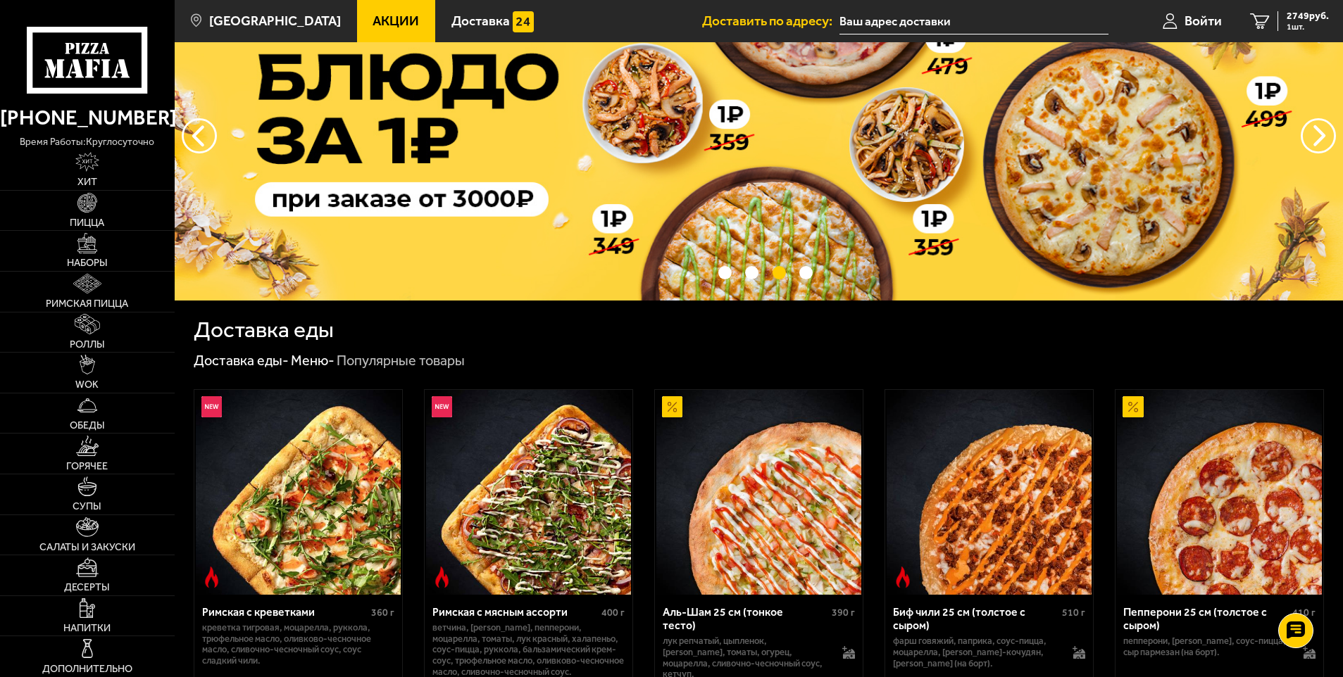
scroll to position [0, 0]
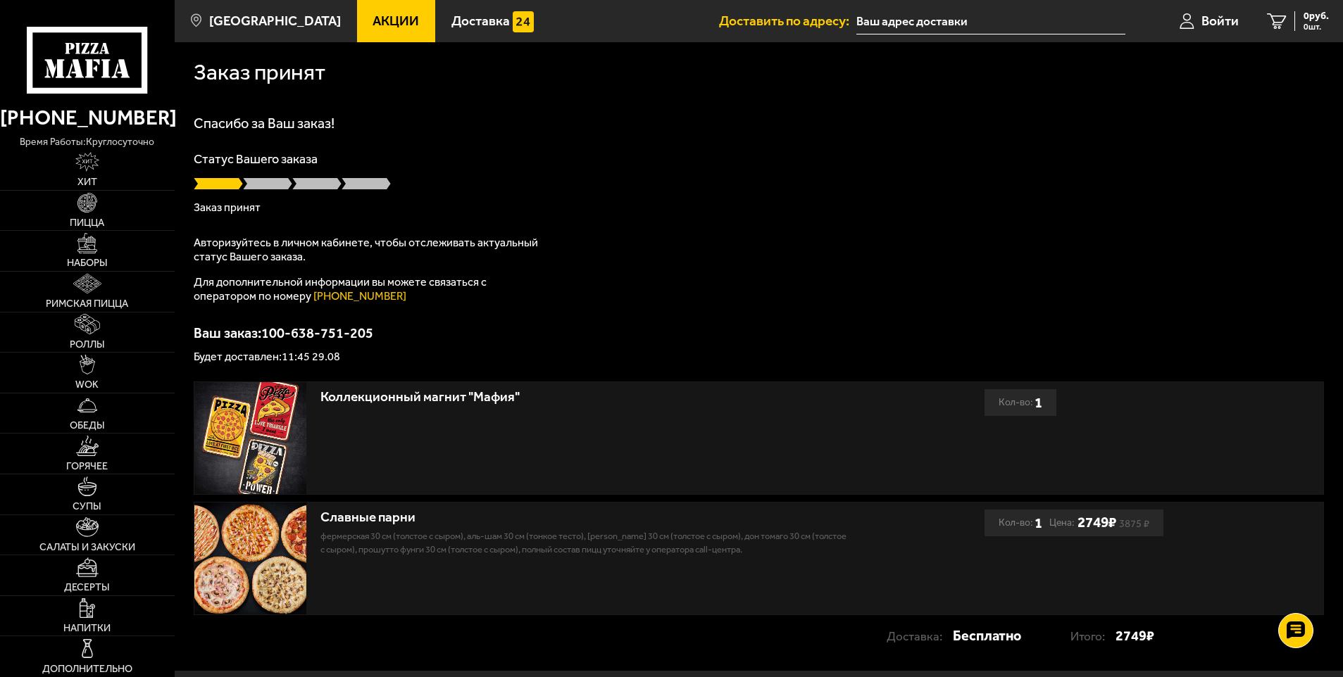
click at [508, 243] on p "Авторизуйтесь в личном кабинете, чтобы отслеживать актуальный статус Вашего зак…" at bounding box center [370, 250] width 352 height 28
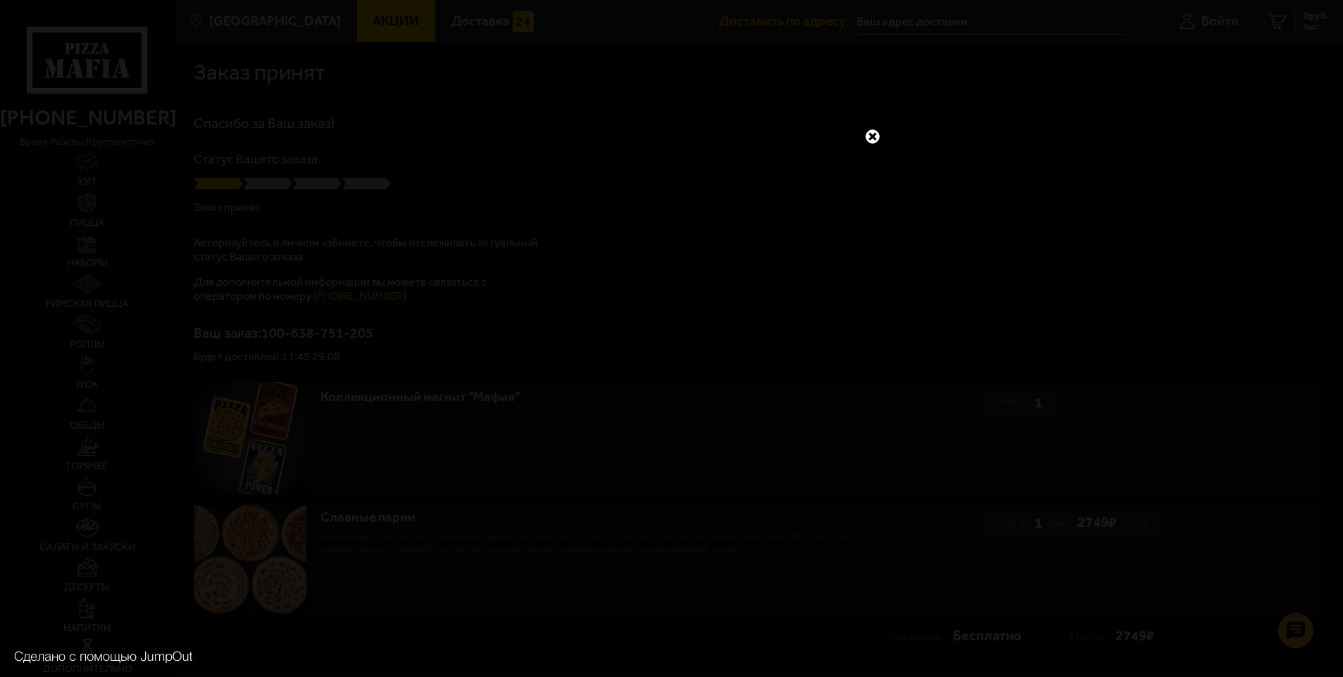
click at [875, 140] on link at bounding box center [872, 136] width 18 height 18
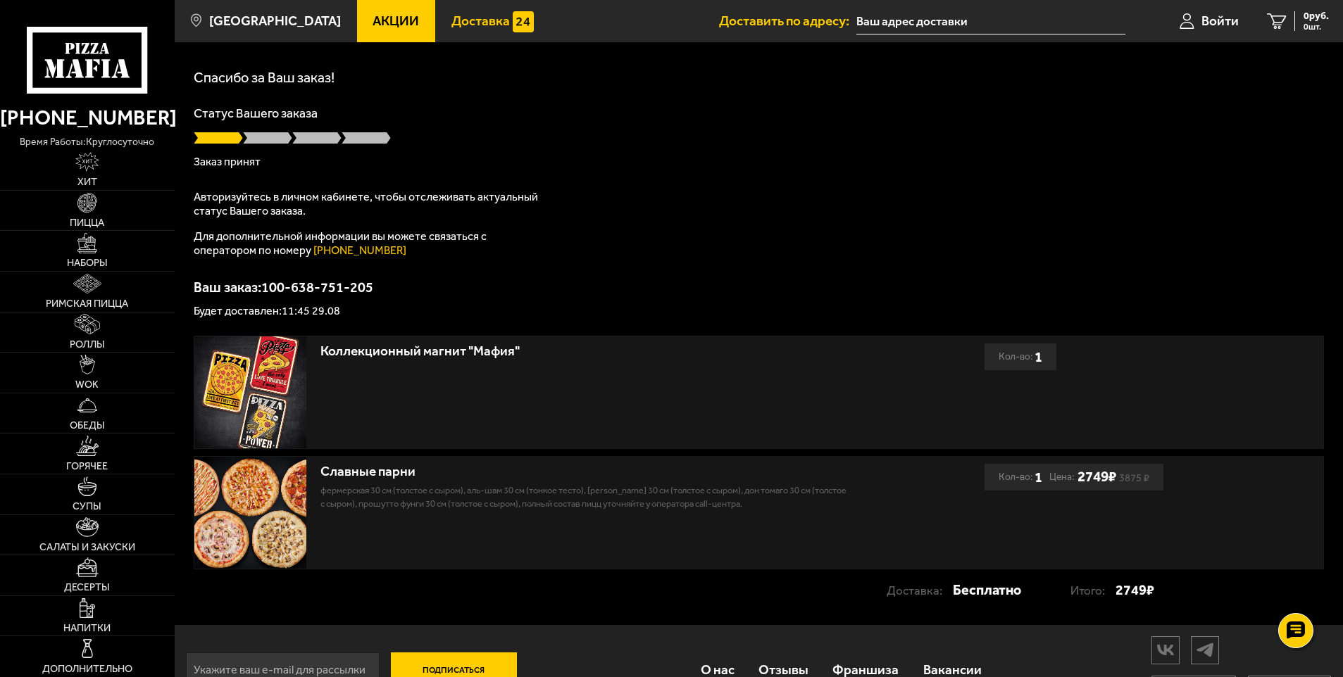
scroll to position [70, 0]
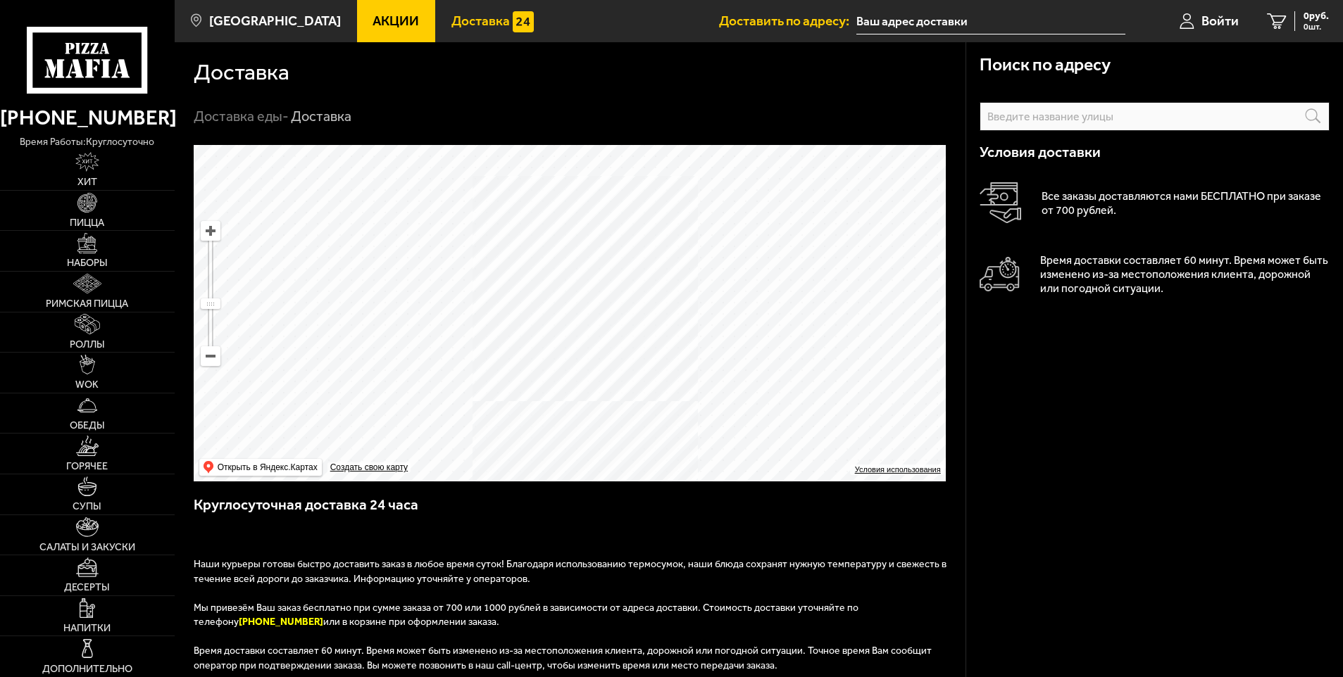
type input "Бокситогорская улица, 19В"
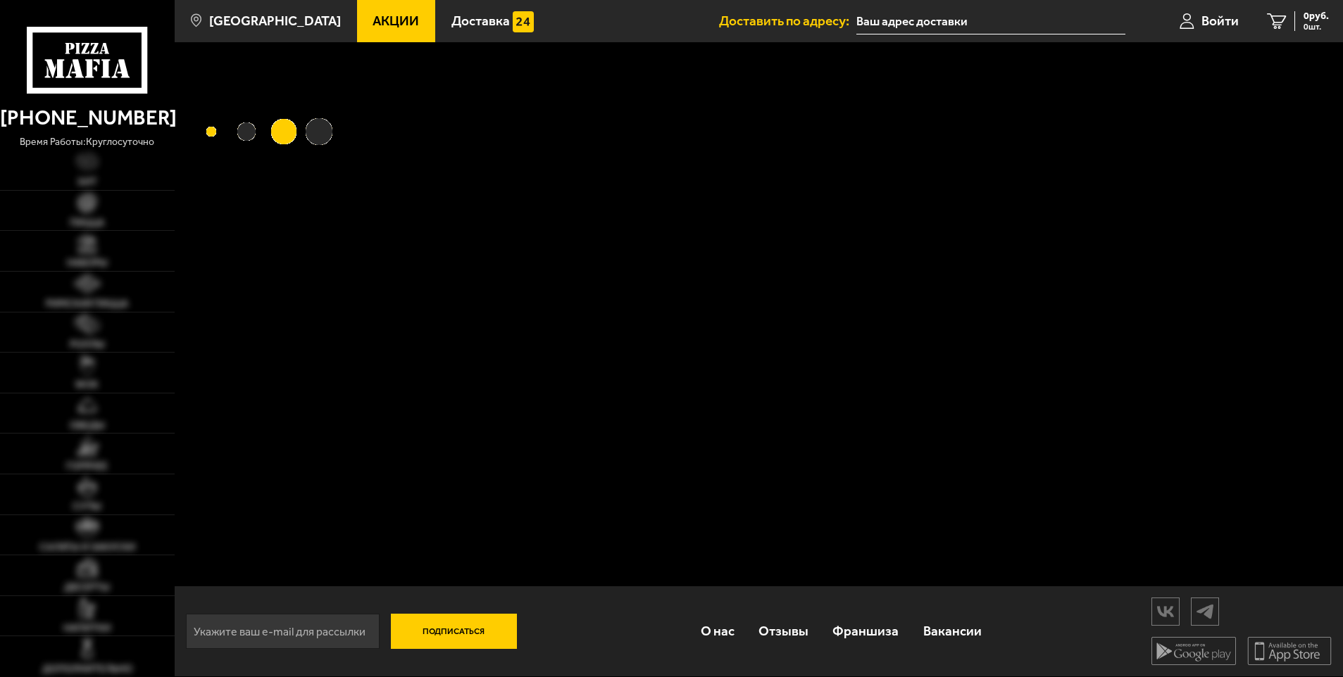
type input "[STREET_ADDRESS]"
